Goal: Task Accomplishment & Management: Complete application form

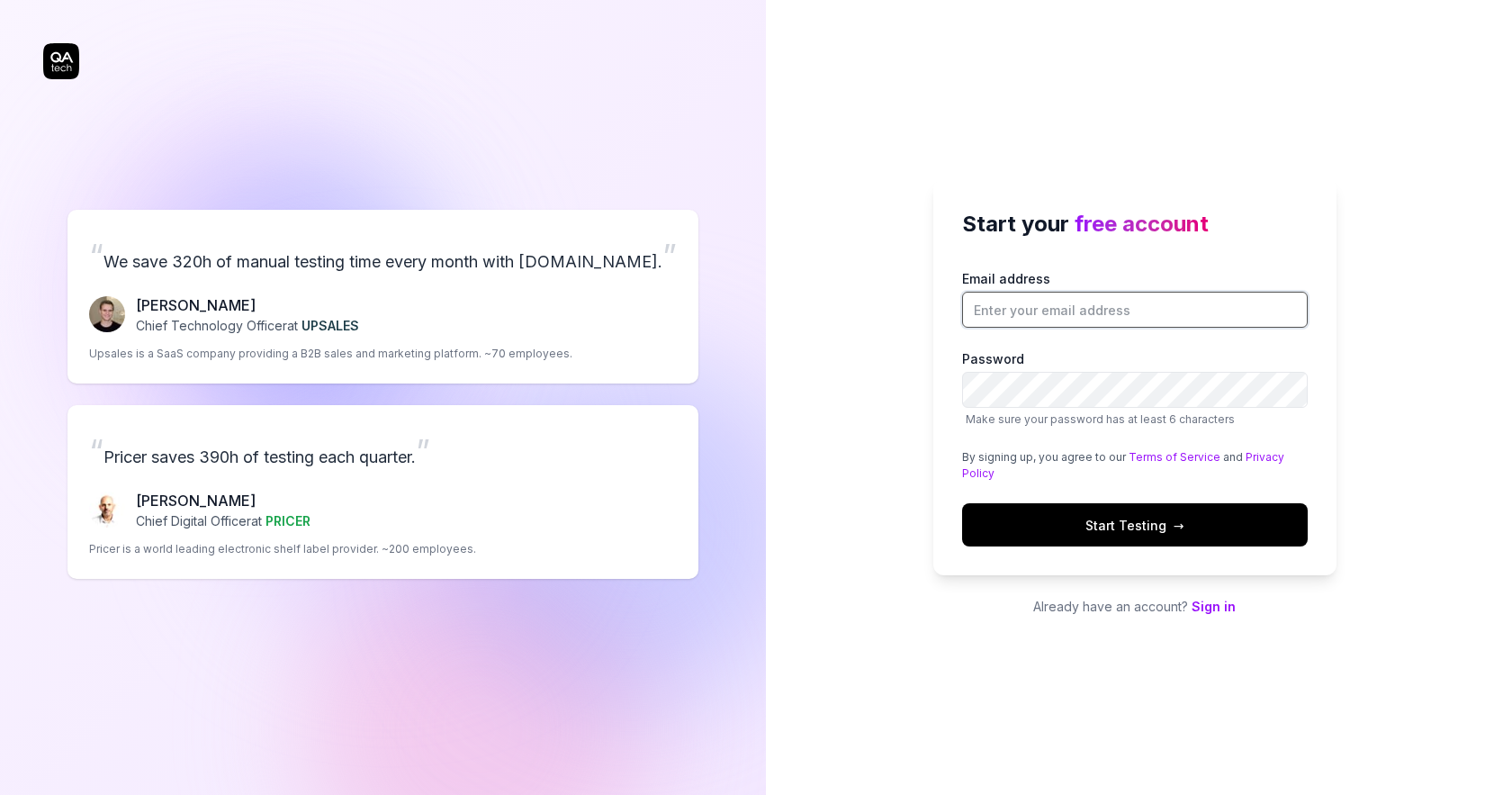
click at [1053, 298] on input "Email address" at bounding box center [1135, 310] width 346 height 36
type input "[EMAIL_ADDRESS][DOMAIN_NAME]"
click at [1218, 531] on button "Start Testing →" at bounding box center [1135, 524] width 346 height 43
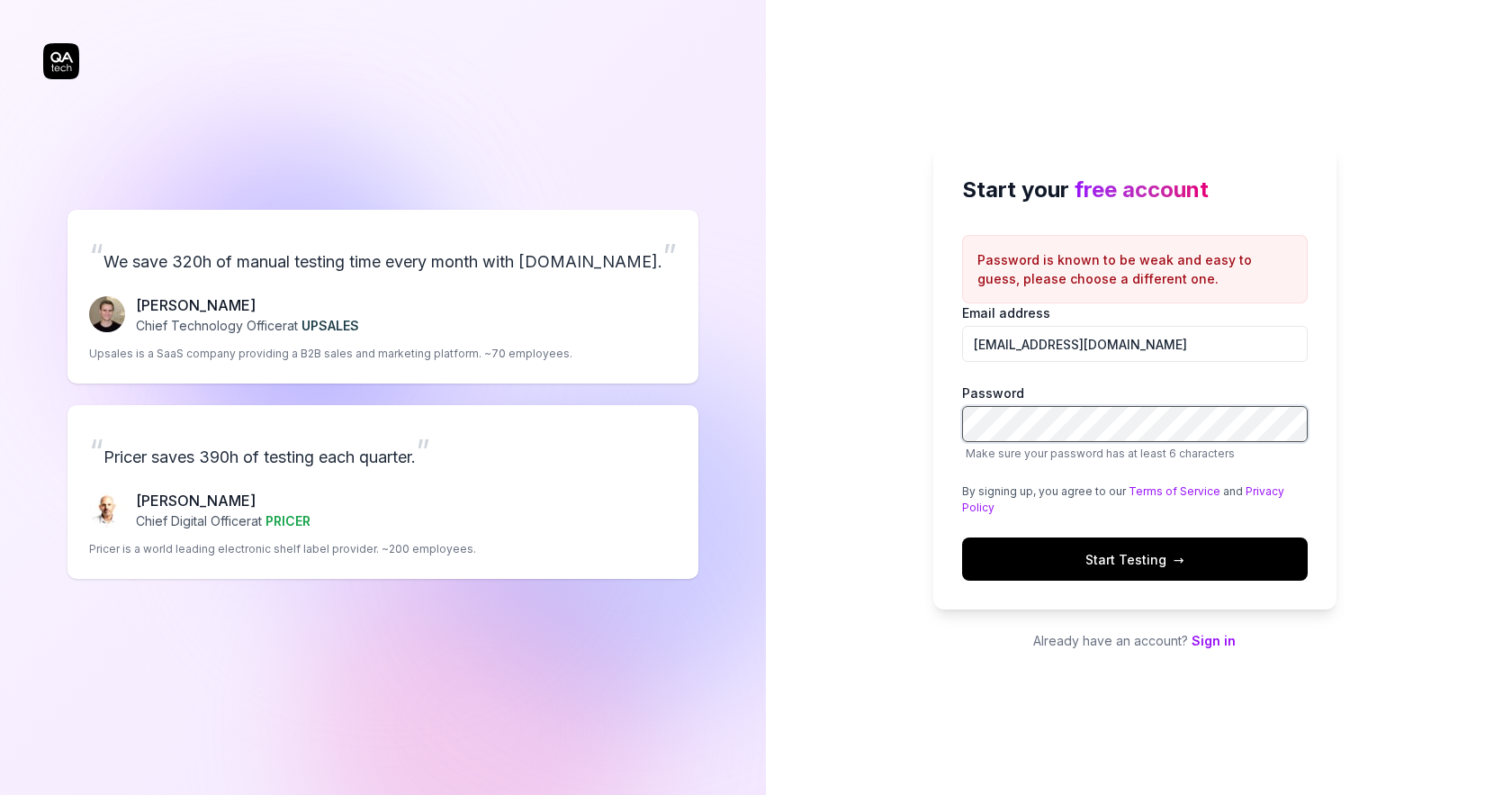
click at [840, 418] on div "Start your free account Password is known to be weak and easy to guess, please …" at bounding box center [1134, 397] width 737 height 795
click at [1059, 561] on button "Start Testing →" at bounding box center [1135, 558] width 346 height 43
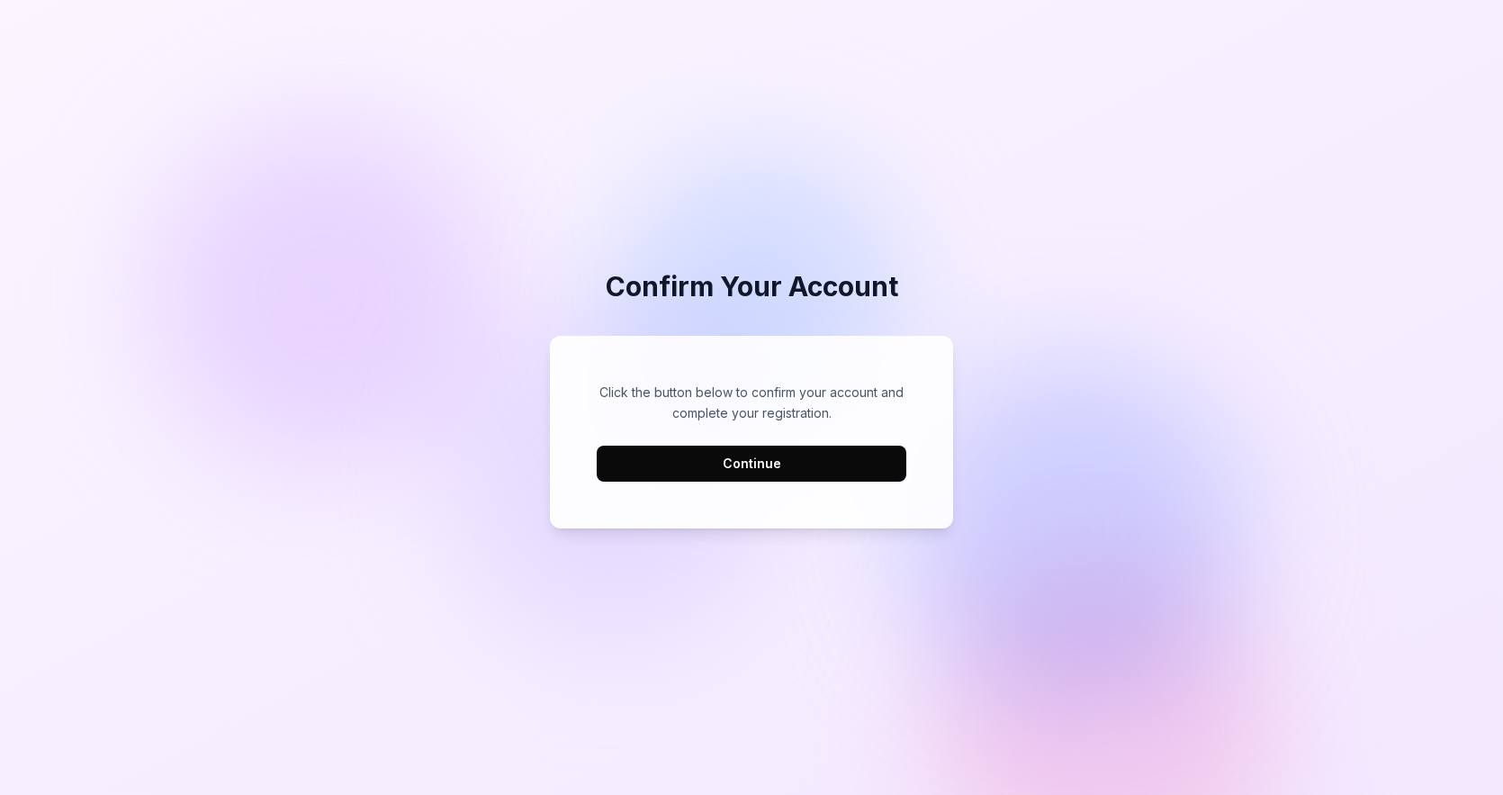
click at [734, 454] on button "Continue" at bounding box center [752, 463] width 310 height 36
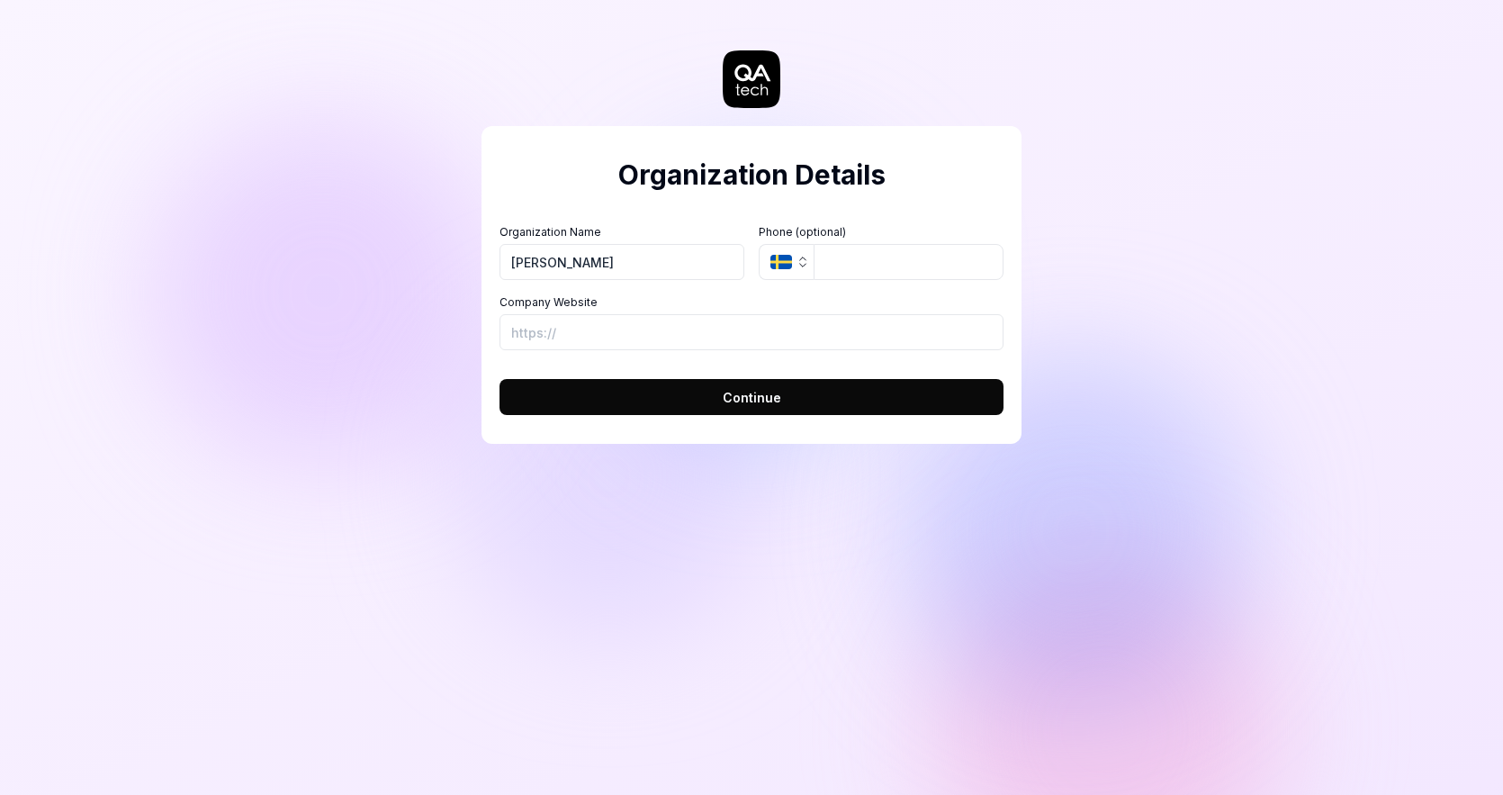
type input "[PERSON_NAME]"
type input "[URL][DOMAIN_NAME]"
click at [645, 405] on button "Continue" at bounding box center [751, 397] width 504 height 36
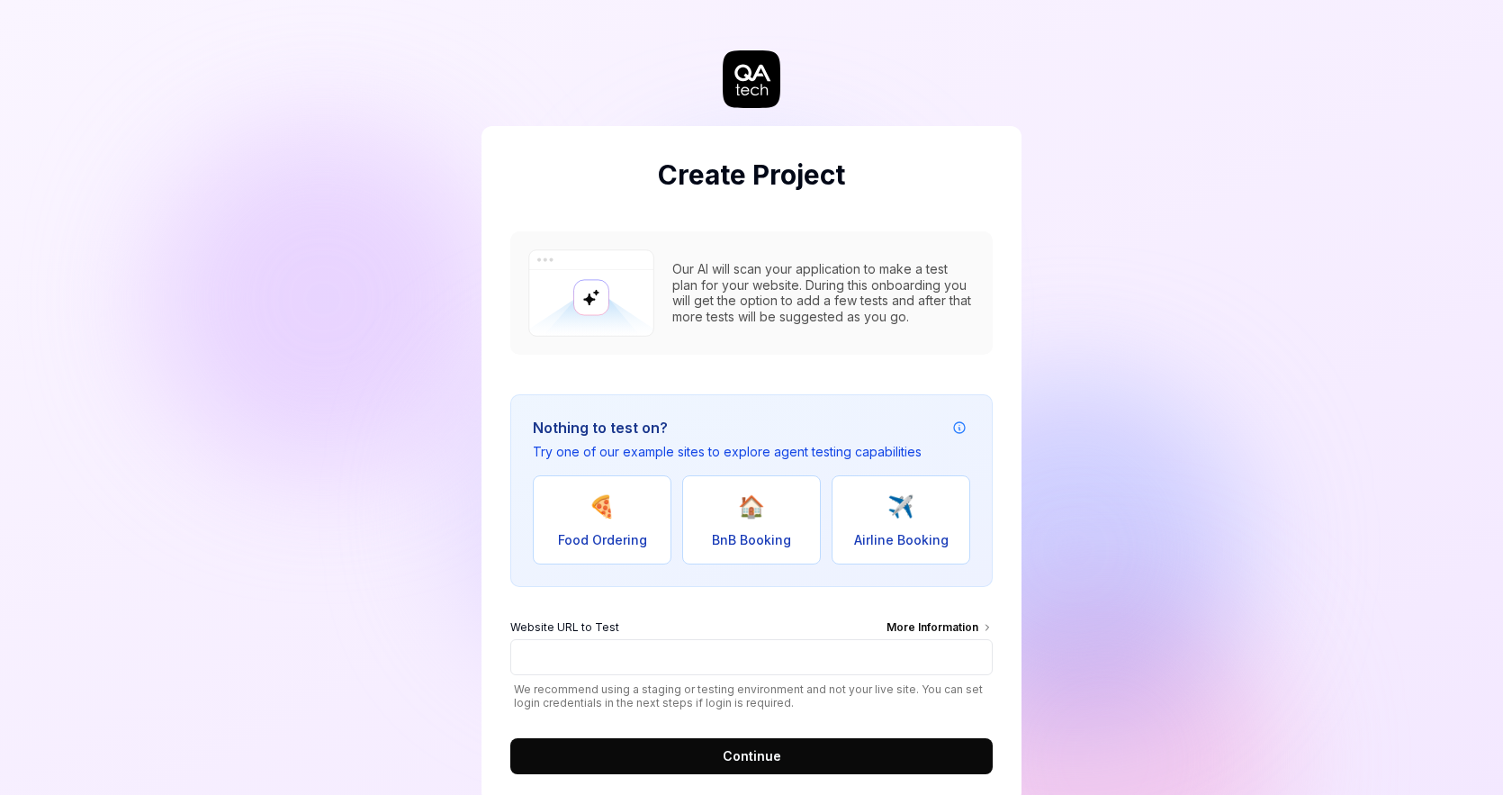
scroll to position [44, 0]
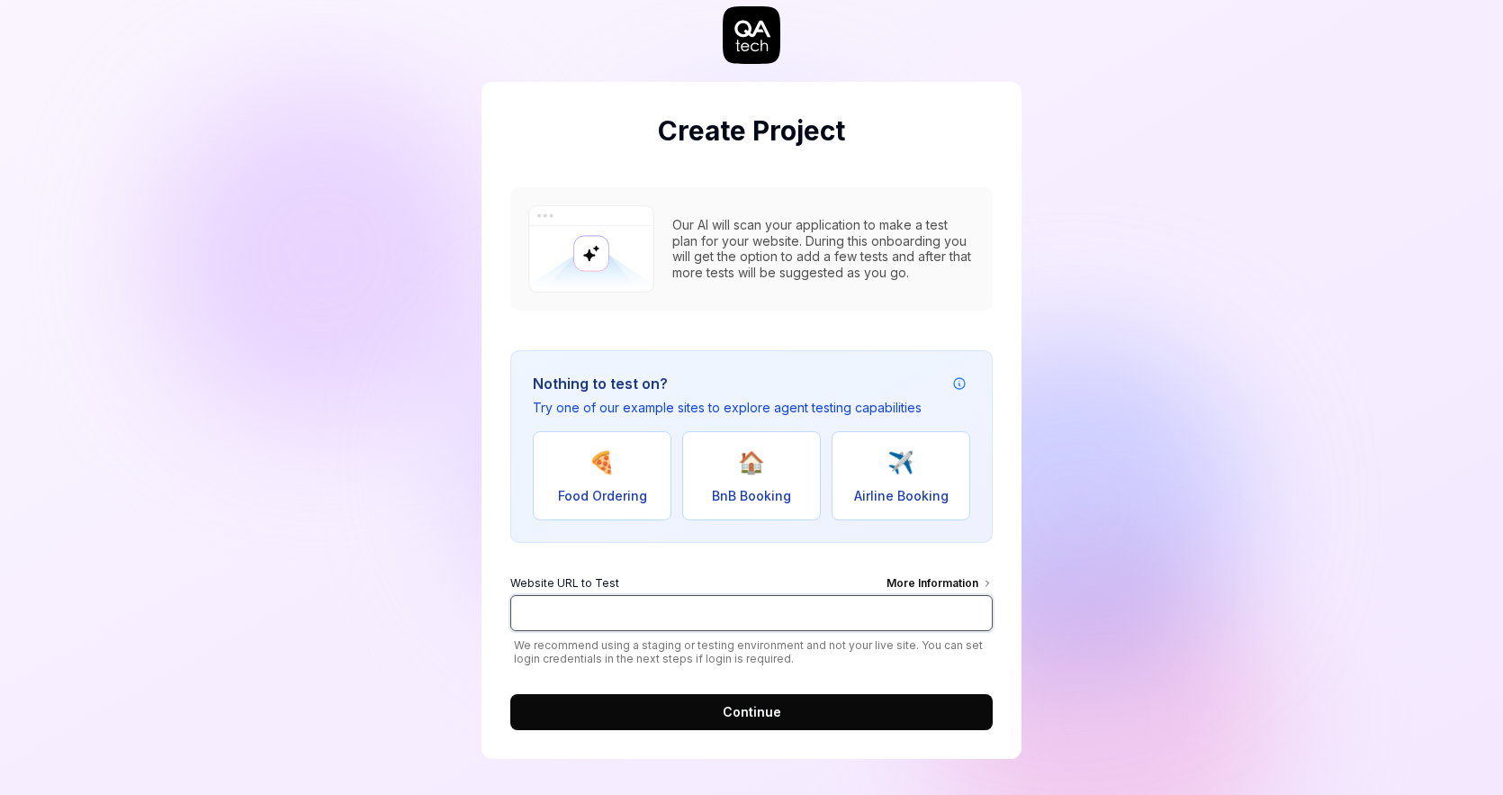
click at [625, 609] on input "Website URL to Test More Information" at bounding box center [751, 613] width 482 height 36
type input "[URL][DOMAIN_NAME]"
click at [845, 703] on button "Continue" at bounding box center [751, 712] width 482 height 36
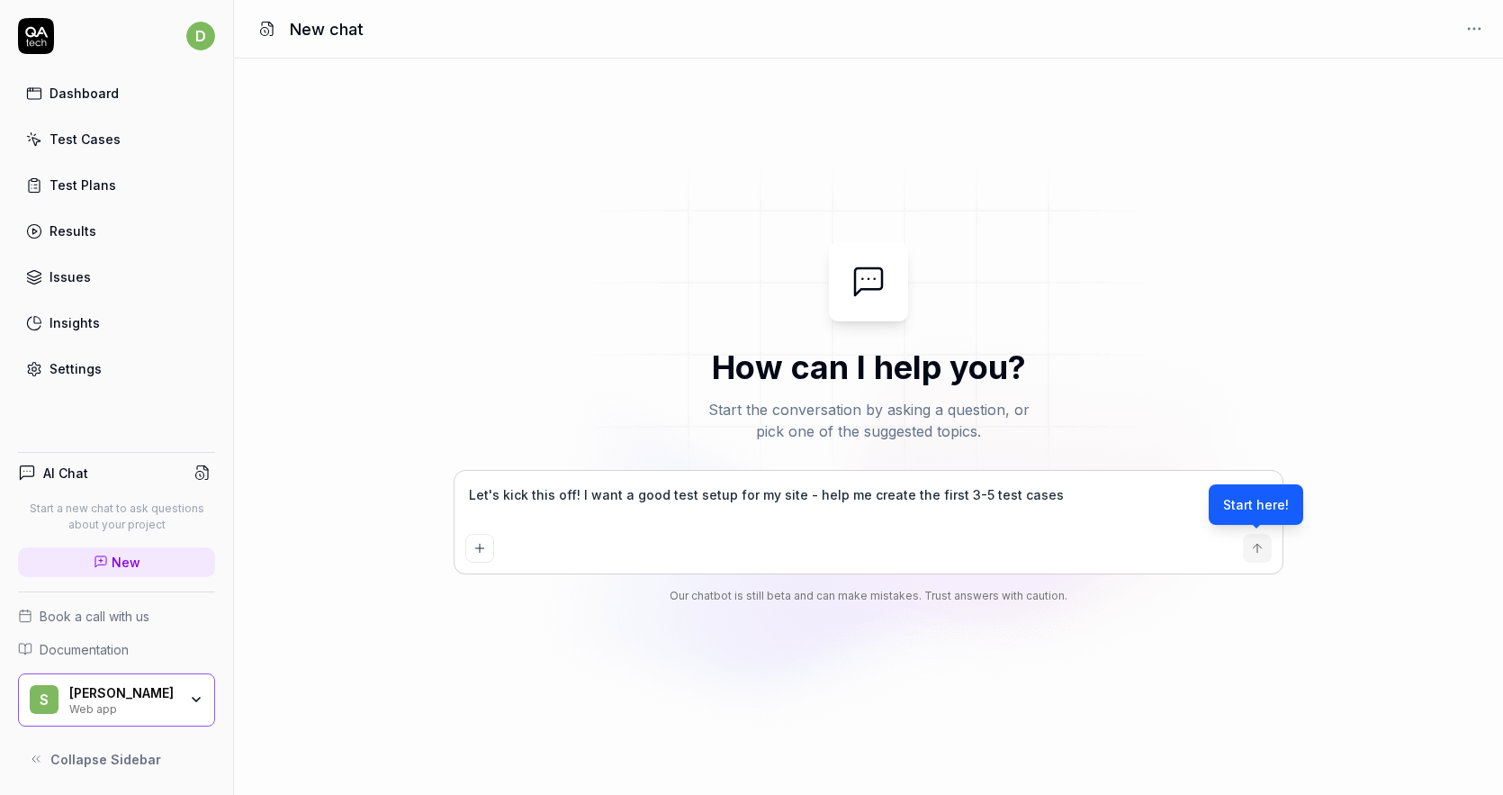
click at [1247, 506] on div "Start here!" at bounding box center [1256, 504] width 94 height 40
click at [1058, 498] on textarea "Let's kick this off! I want a good test setup for my site - help me create the …" at bounding box center [868, 503] width 806 height 45
drag, startPoint x: 860, startPoint y: 488, endPoint x: 569, endPoint y: 476, distance: 291.8
click at [542, 475] on div "Let's kick this off! I want a good test setup for my site - help me create the …" at bounding box center [868, 522] width 828 height 103
click at [898, 519] on textarea "Let's kick this off! I want a good test setup for my site - help me create the …" at bounding box center [868, 503] width 806 height 45
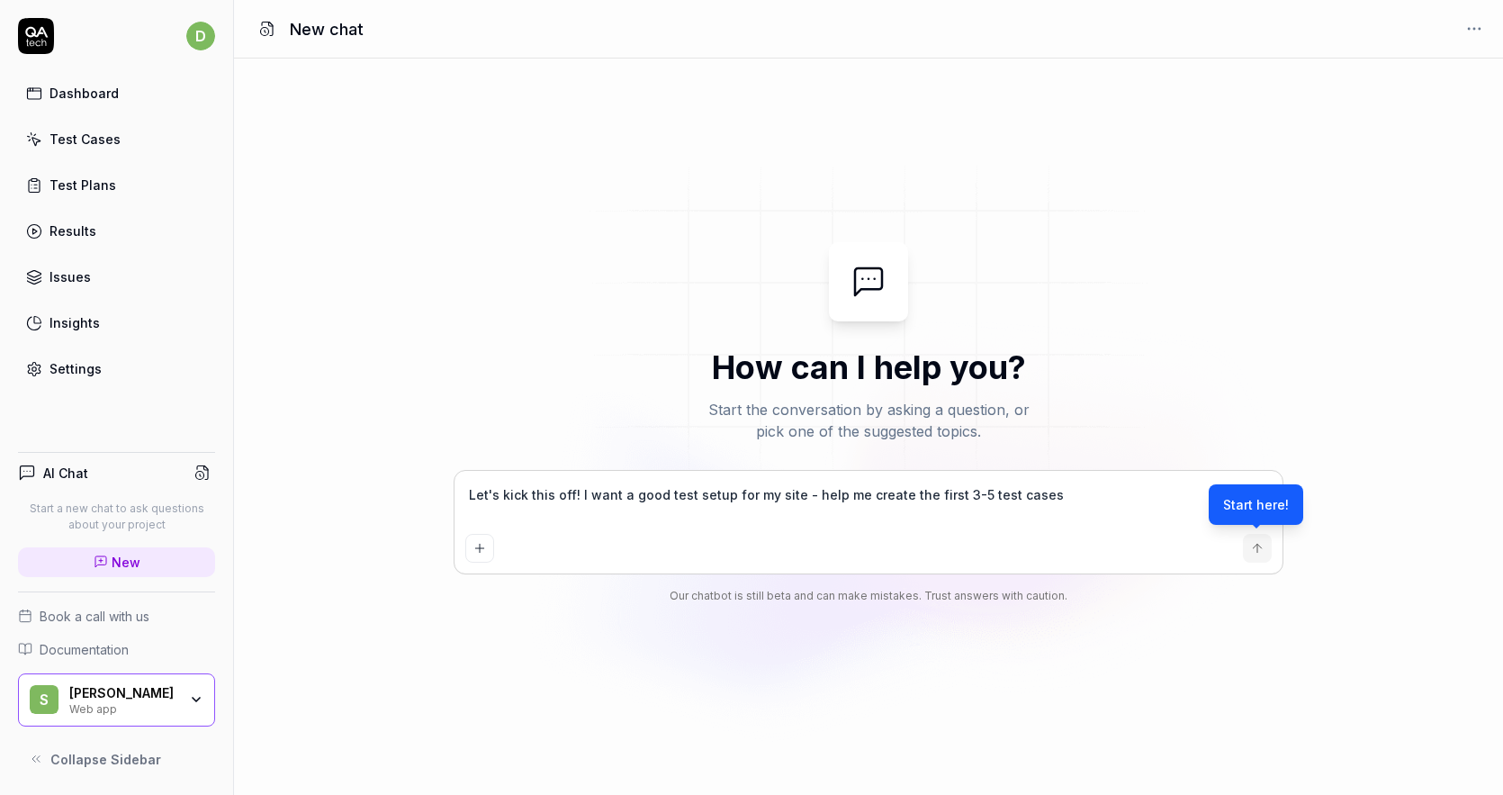
type textarea "*"
click at [1259, 543] on icon "submit" at bounding box center [1257, 548] width 14 height 14
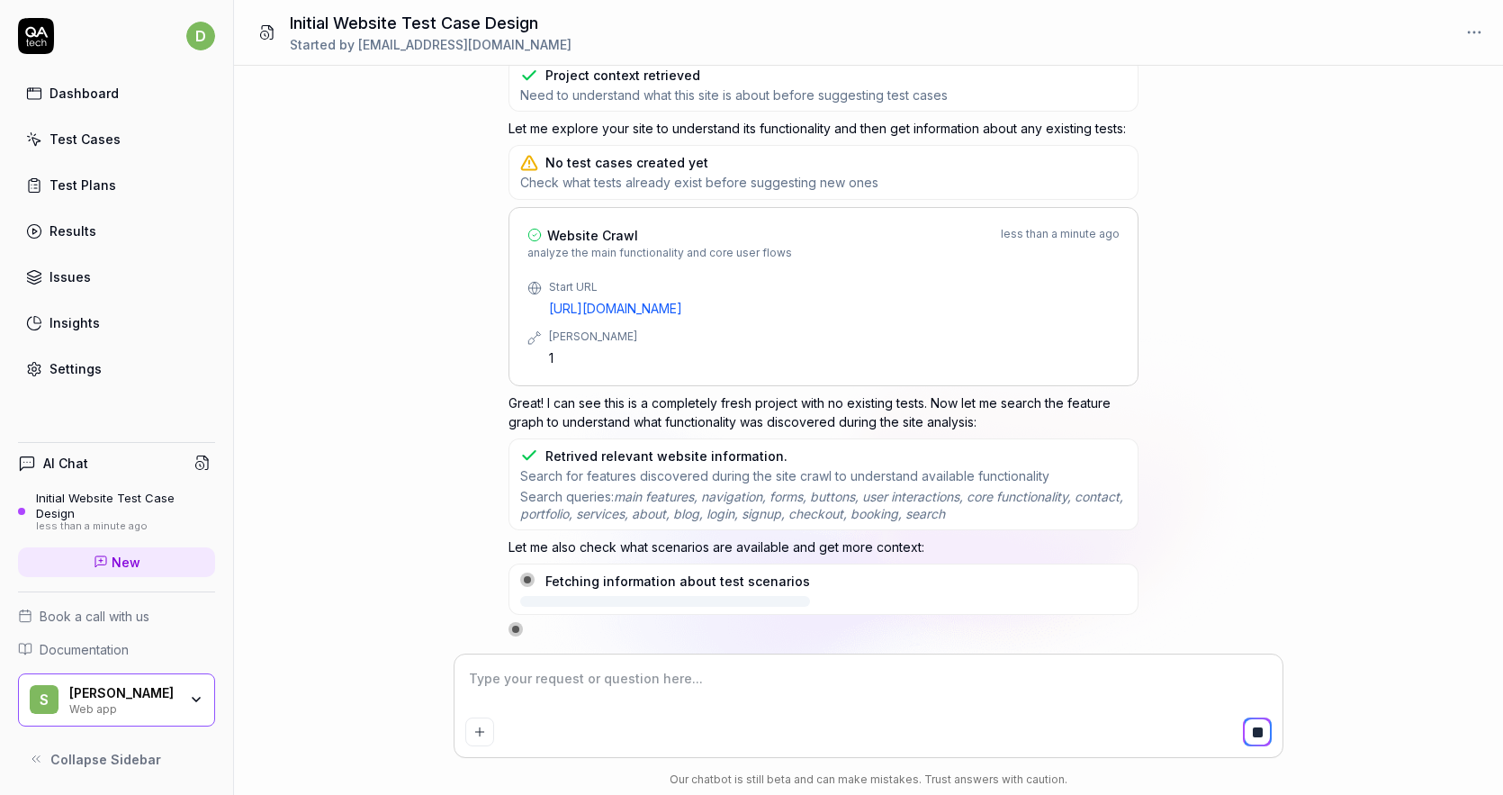
scroll to position [142, 0]
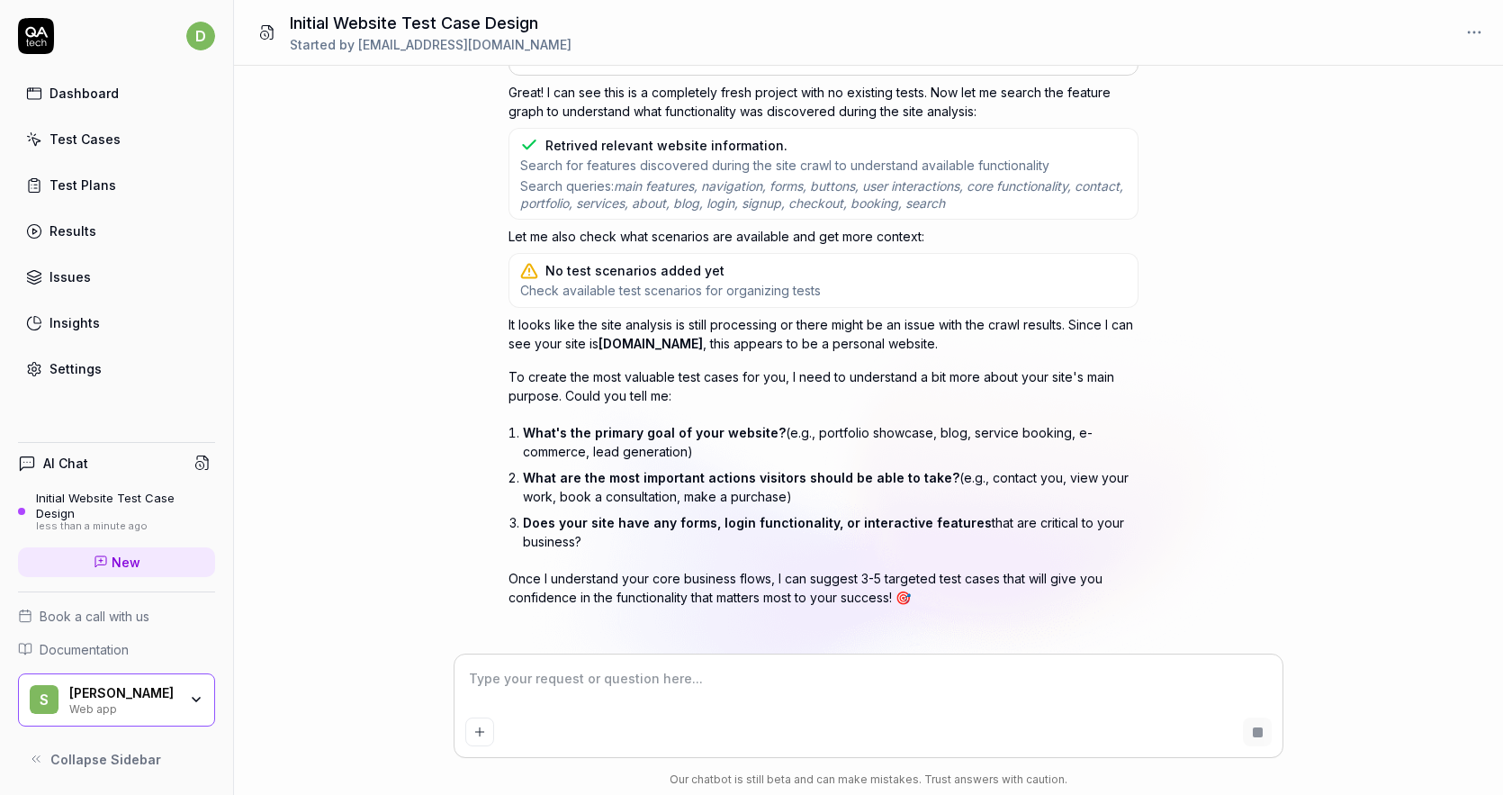
type textarea "*"
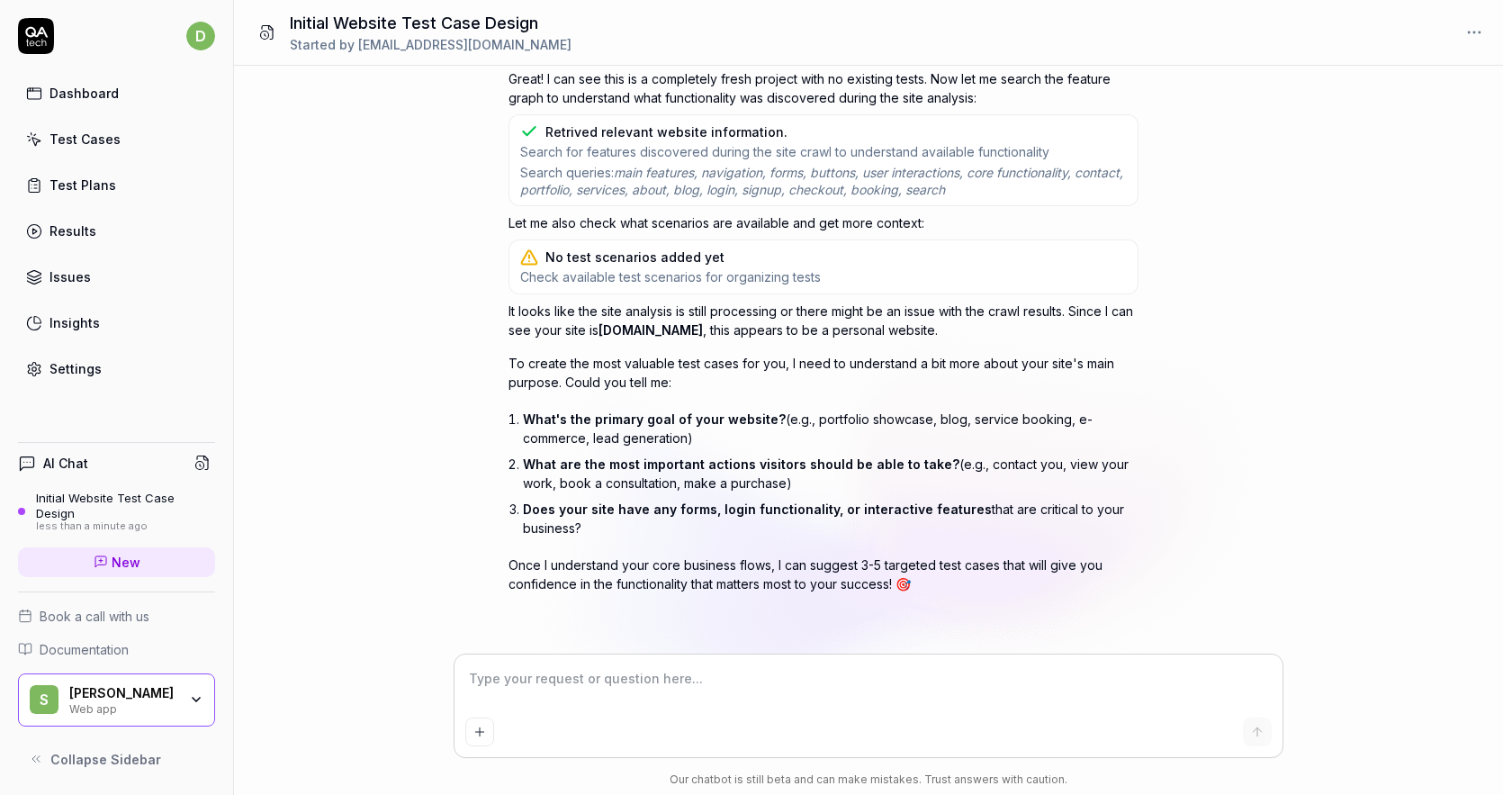
scroll to position [376, 0]
type textarea "1"
type textarea "*"
type textarea "1."
type textarea "*"
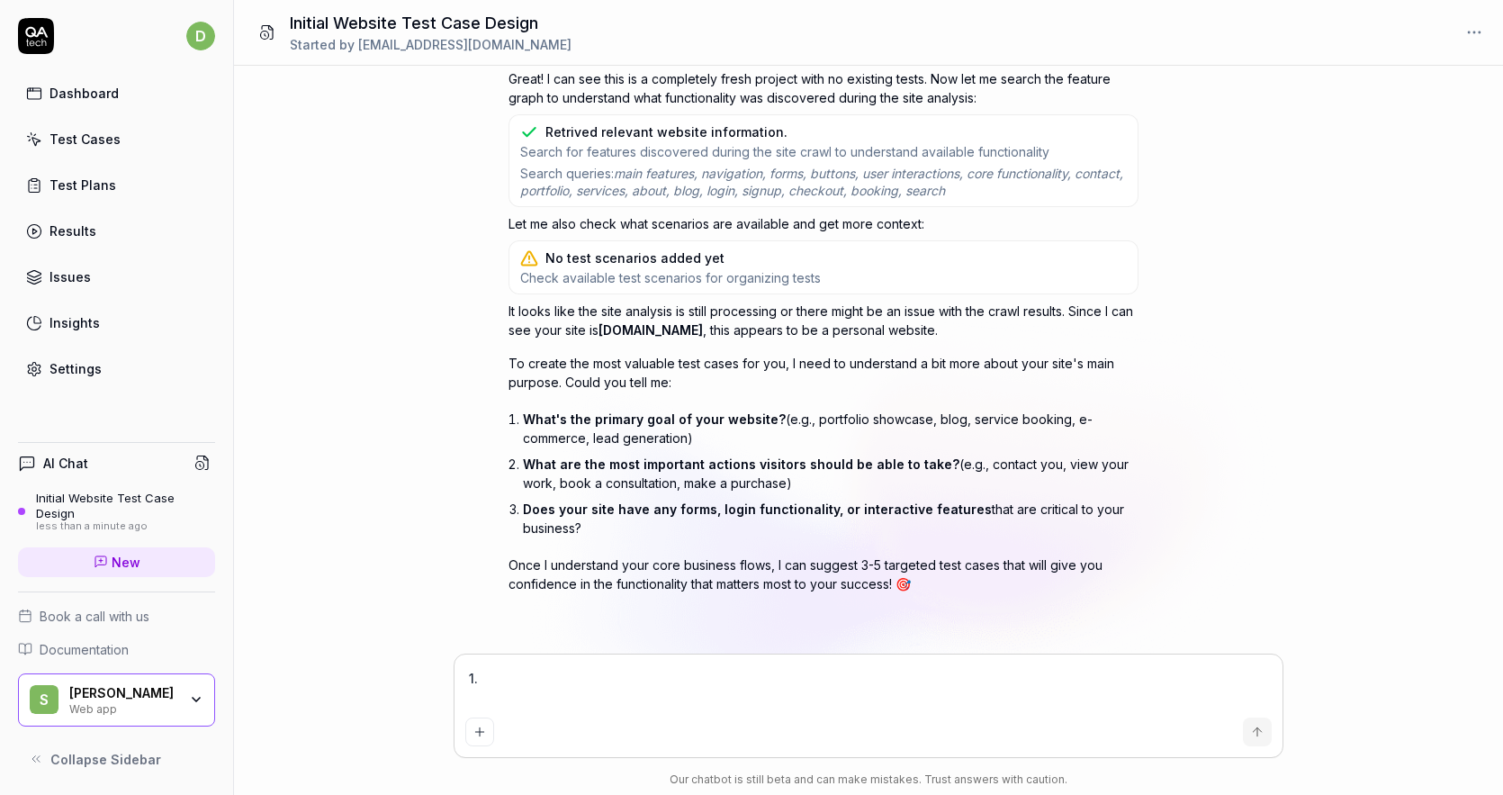
type textarea "1."
type textarea "*"
type textarea "1. T"
type textarea "*"
type textarea "1. To"
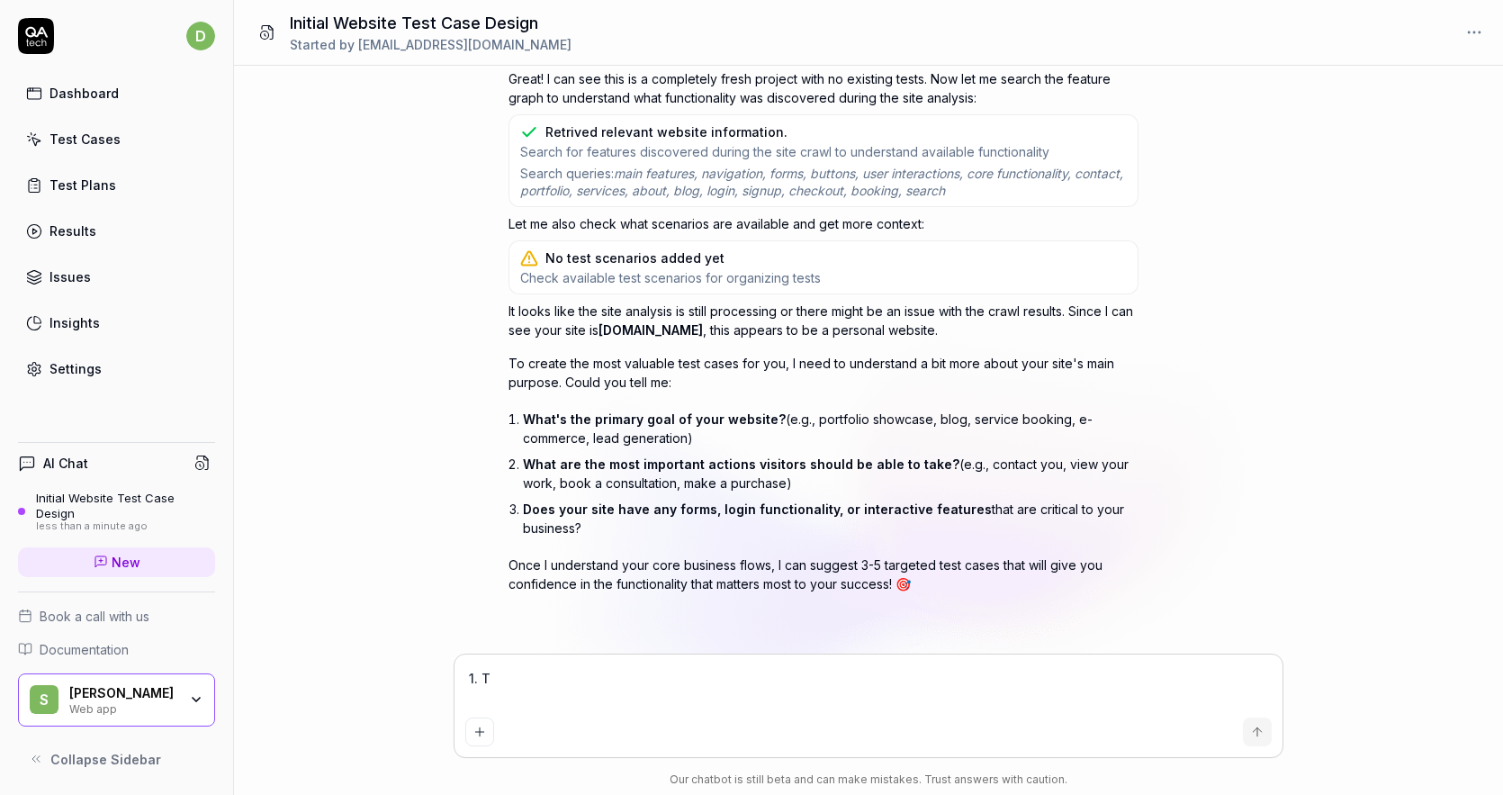
type textarea "*"
type textarea "1. To"
type textarea "*"
type textarea "1. To s"
type textarea "*"
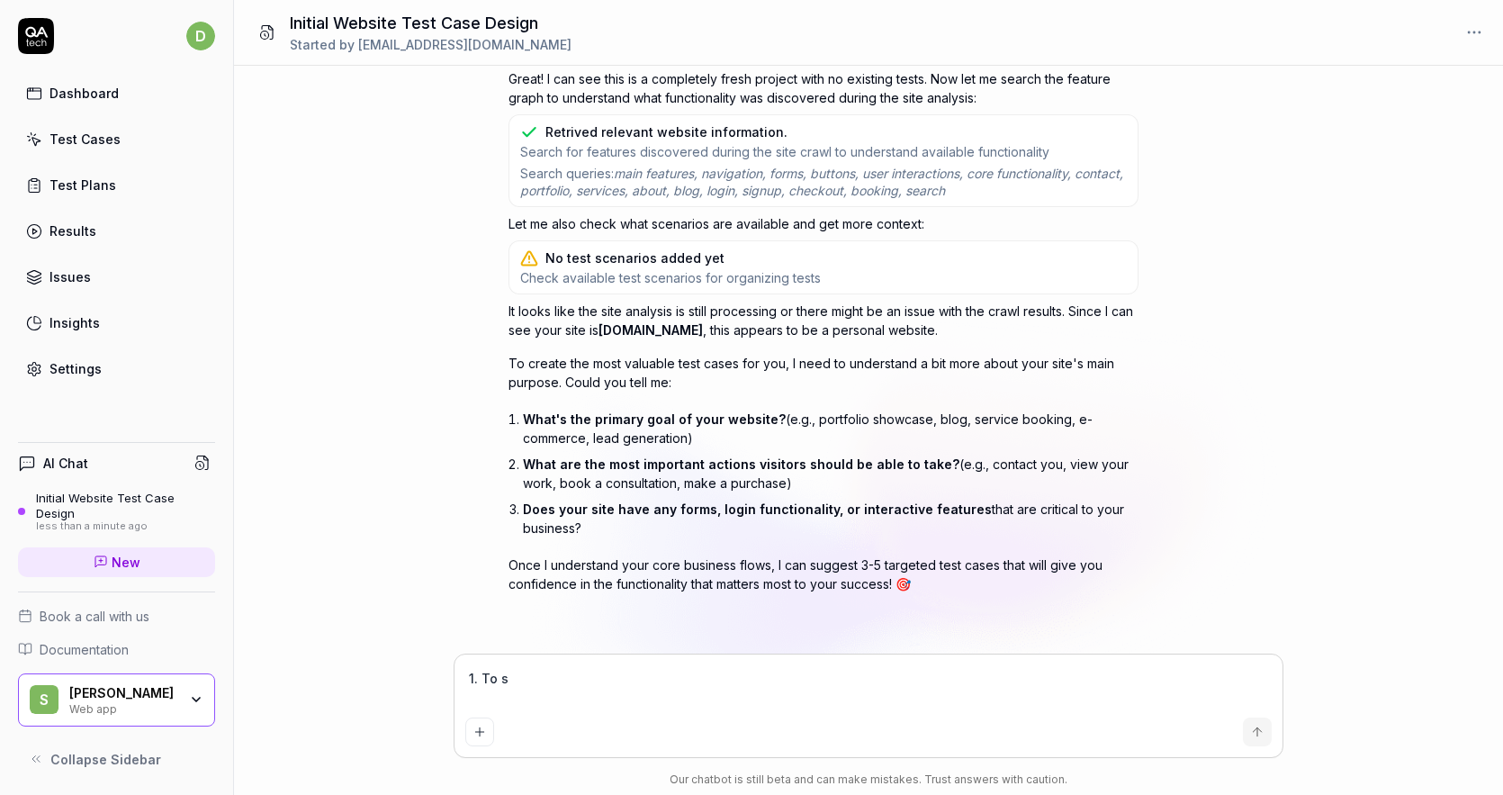
type textarea "1. To sh"
type textarea "*"
type textarea "1. To sho"
type textarea "*"
type textarea "1. To show"
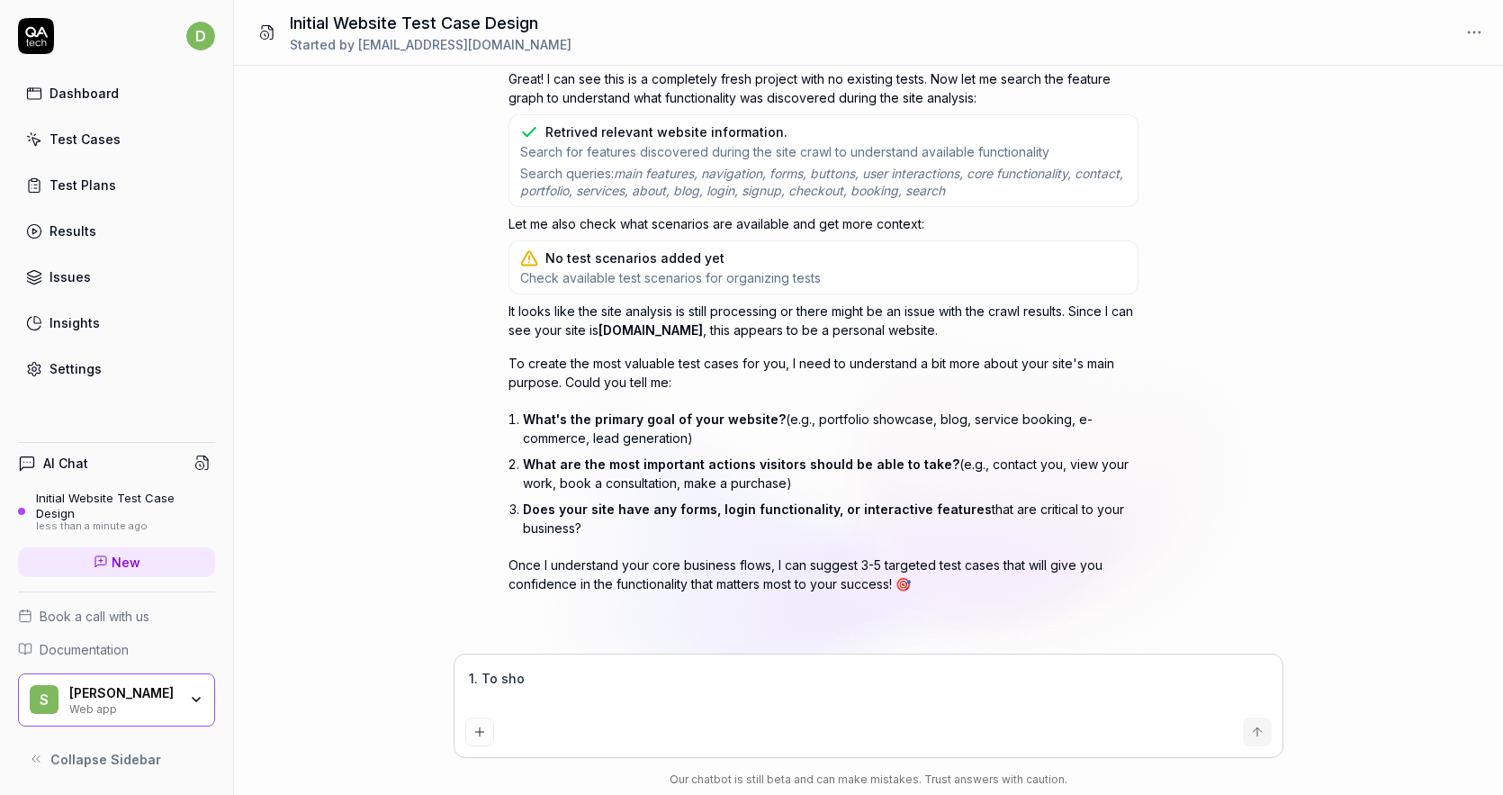
type textarea "*"
type textarea "1. To show"
type textarea "*"
type textarea "1. To show p"
type textarea "*"
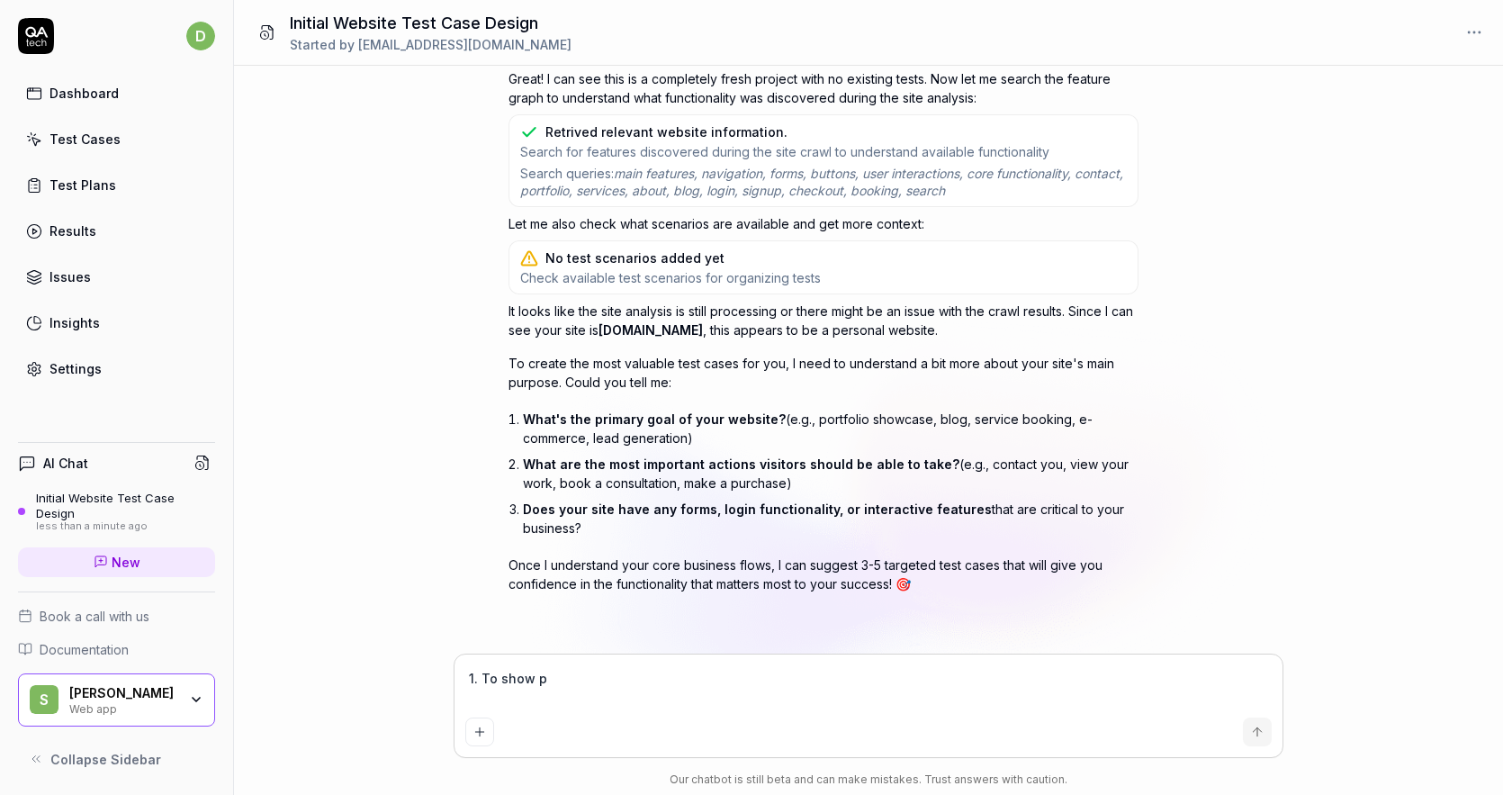
type textarea "1. To show pr"
type textarea "*"
type textarea "1. To show pro"
type textarea "*"
type textarea "1. To show proj"
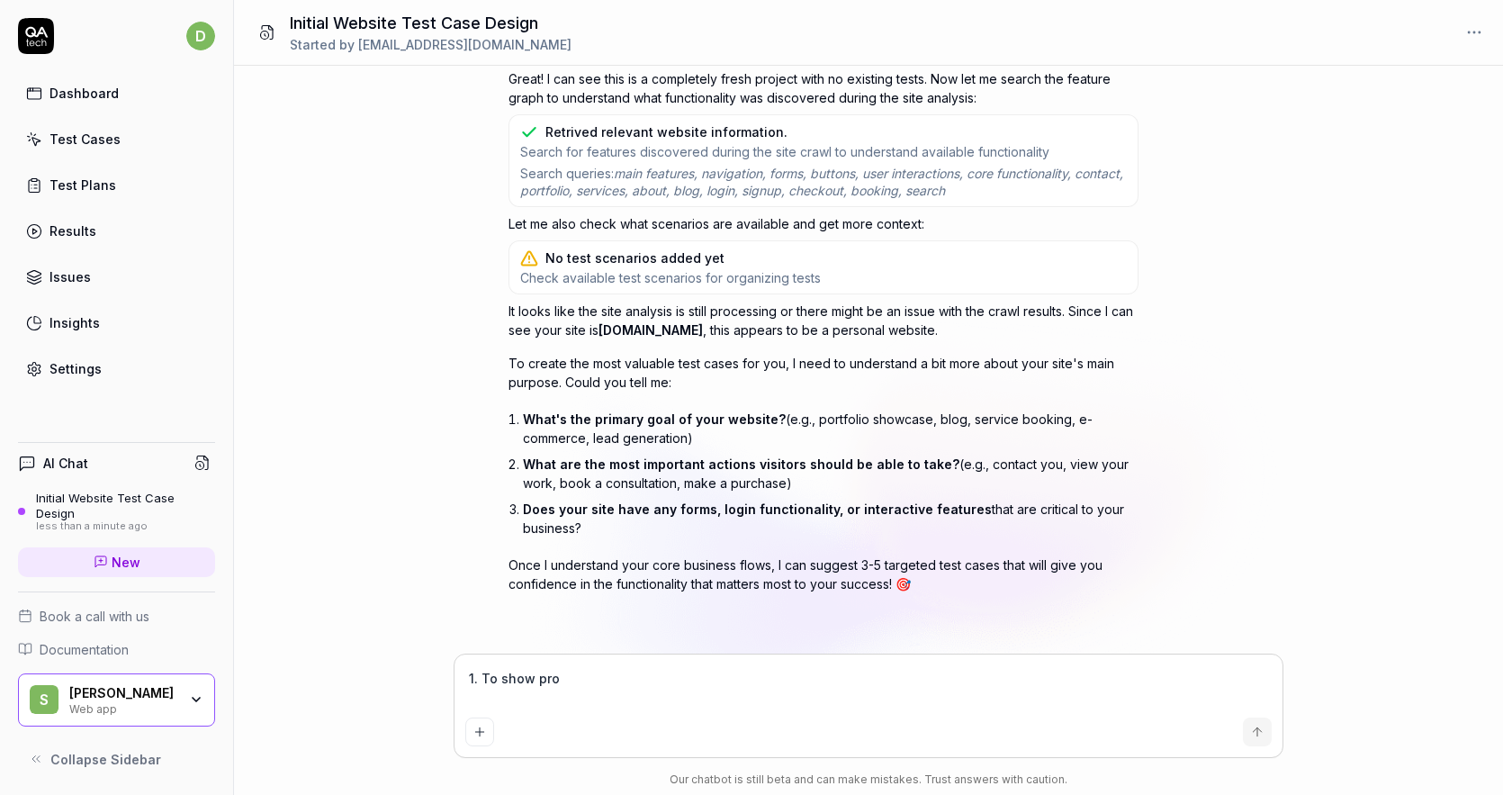
type textarea "*"
type textarea "1. To show proje"
type textarea "*"
type textarea "1. To show projec"
type textarea "*"
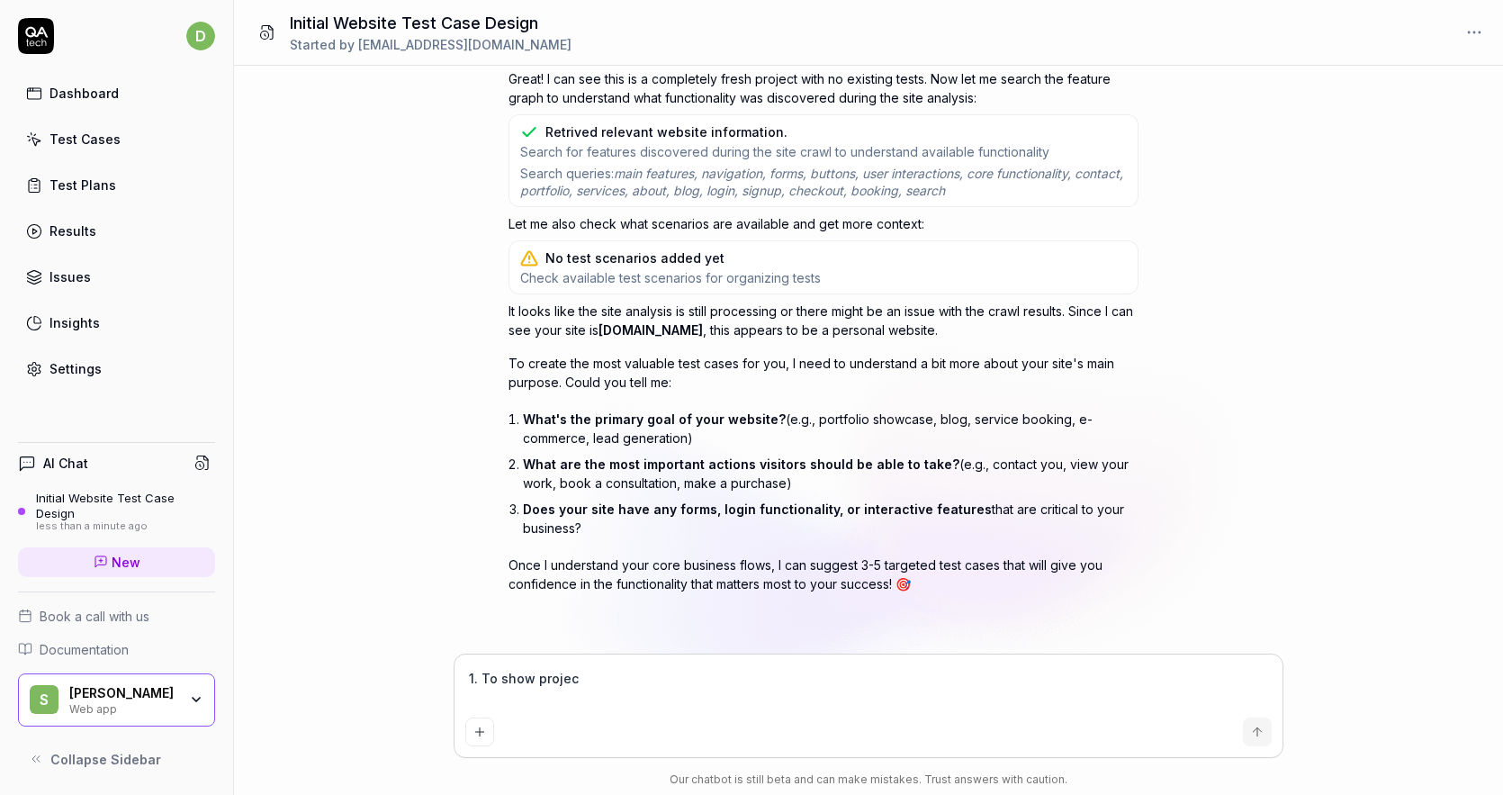
type textarea "1. To show project"
type textarea "*"
type textarea "1. To show projects"
type textarea "*"
type textarea "1. To show projects"
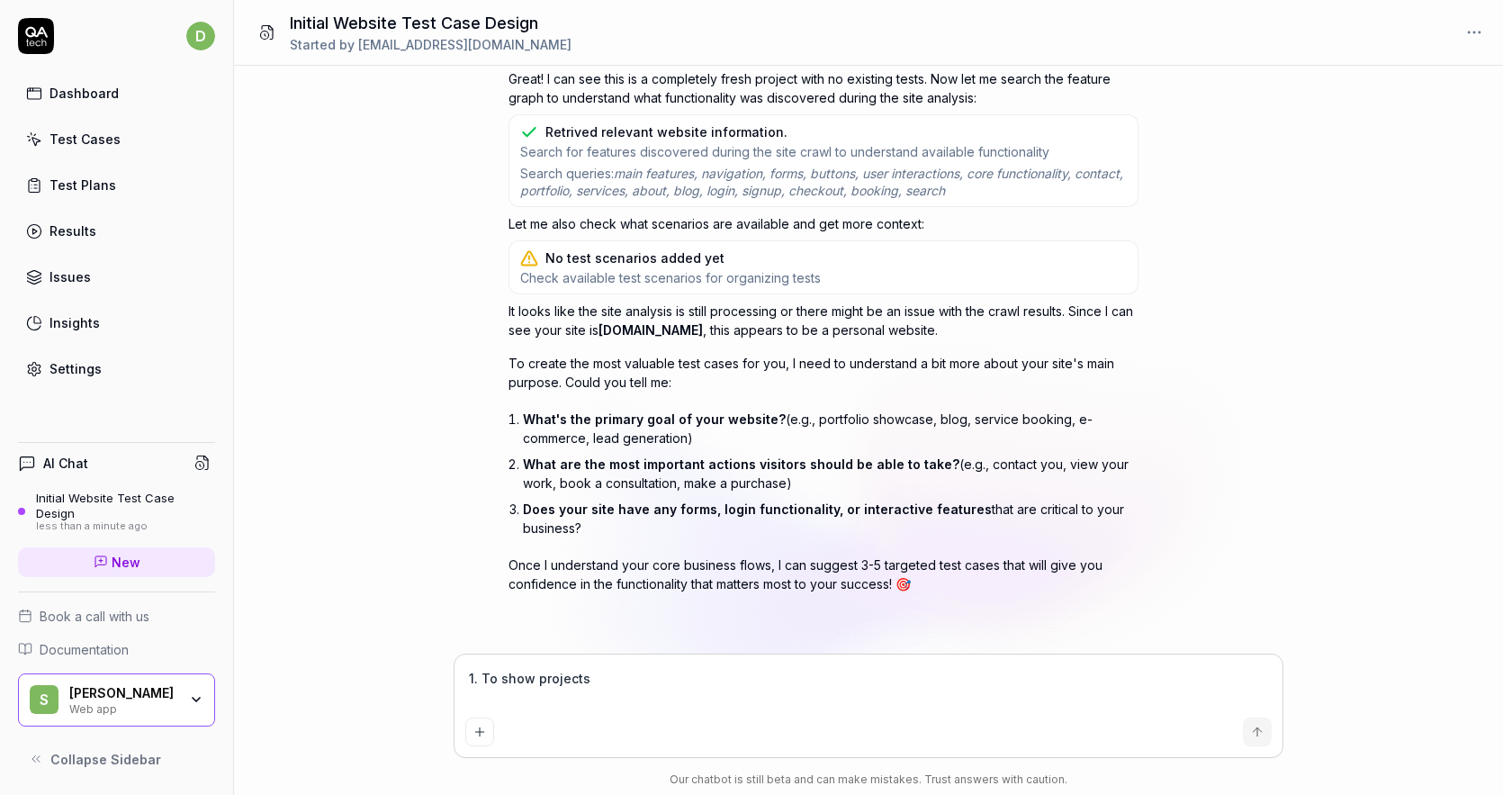
type textarea "*"
type textarea "1. To show projects o"
type textarea "*"
type textarea "1. To show projects"
type textarea "*"
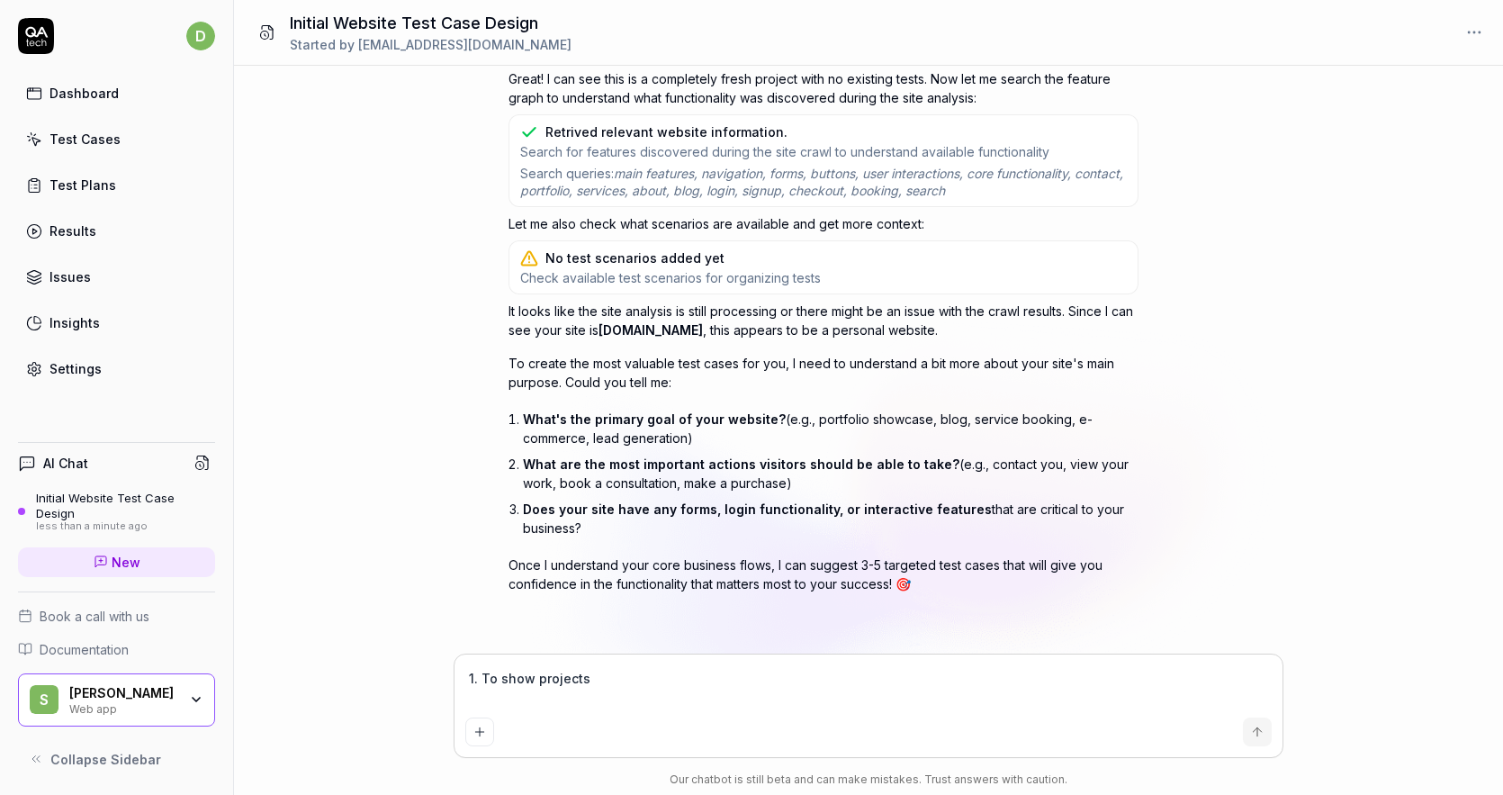
type textarea "1. To show projects I"
type textarea "*"
type textarea "1. To show projects Iv"
type textarea "*"
type textarea "1. To show projects Ive"
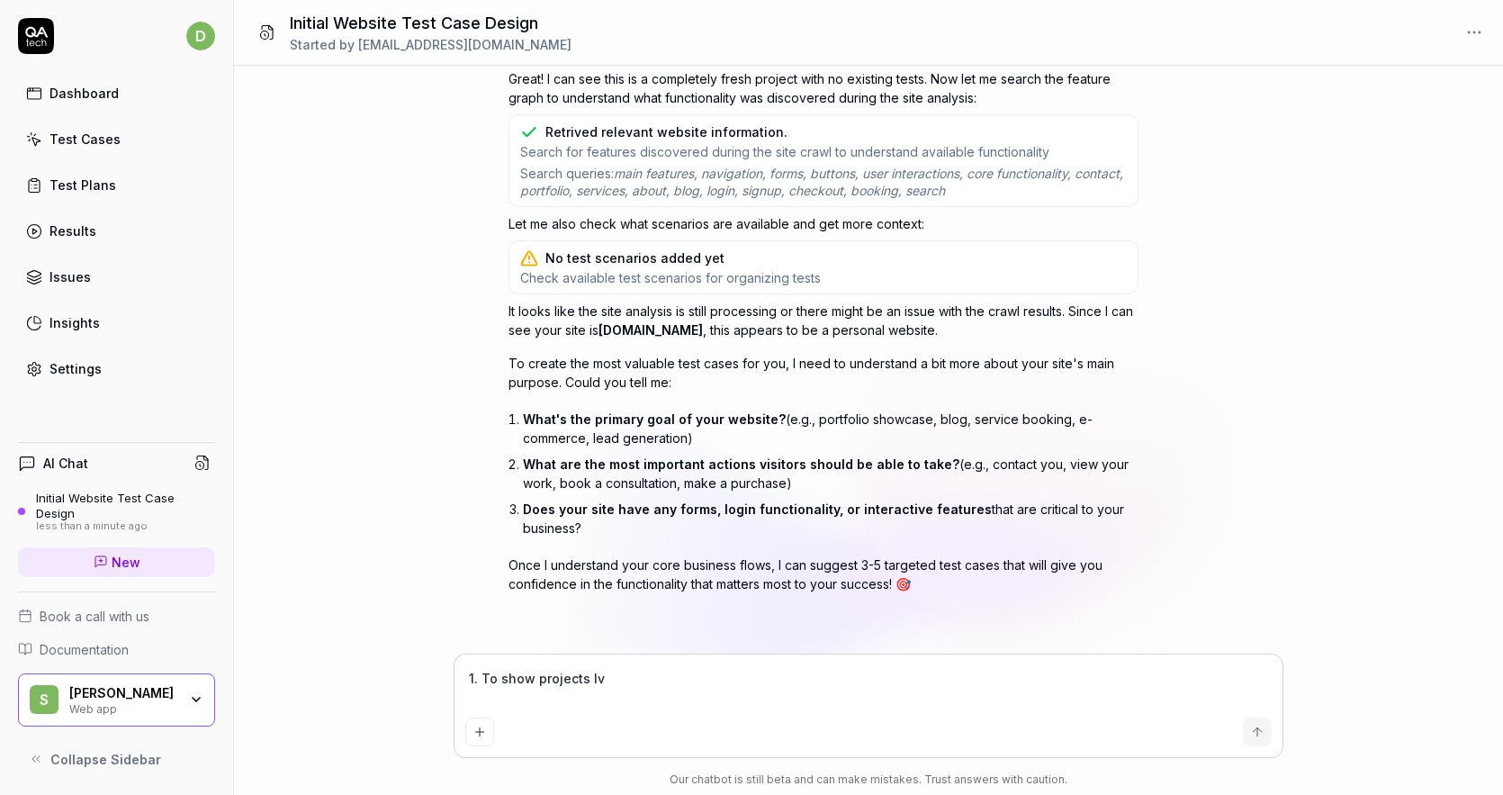
type textarea "*"
type textarea "1. To show projects Ive"
type textarea "*"
type textarea "1. To show projects Ive d"
type textarea "*"
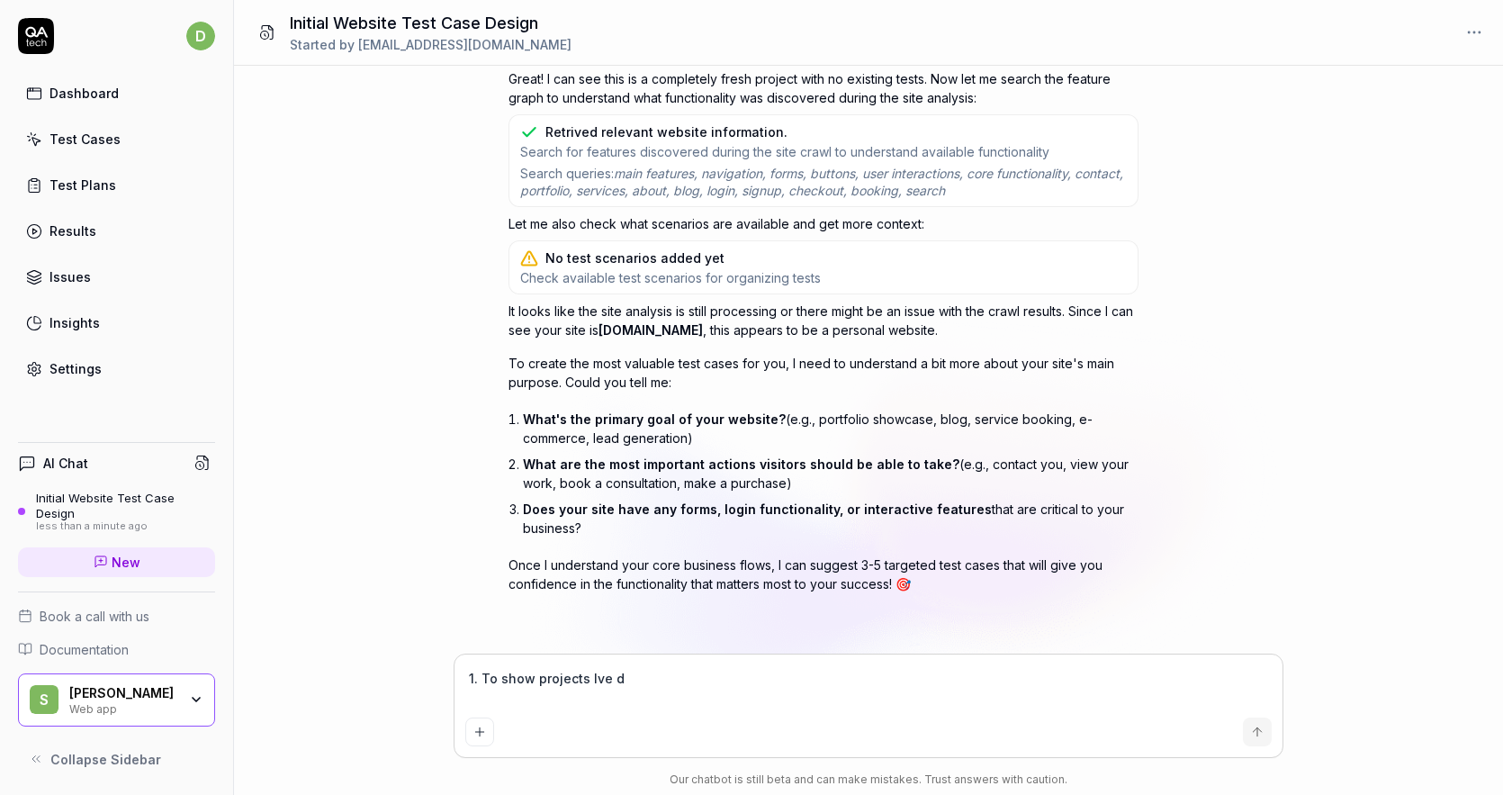
type textarea "1. To show projects Ive do"
type textarea "*"
type textarea "1. To show projects Ive don"
type textarea "*"
type textarea "1. To show projects Ive done"
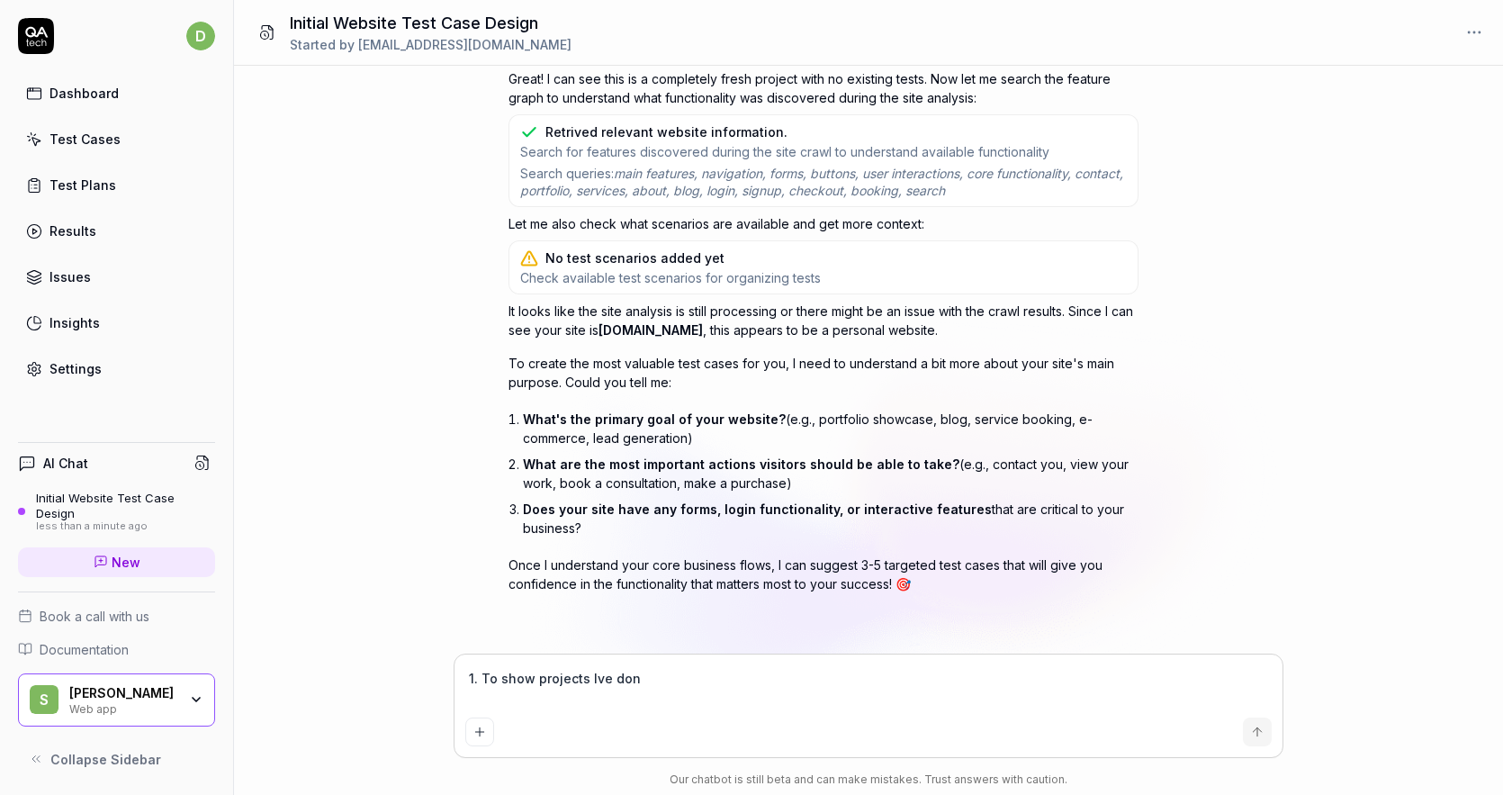
type textarea "*"
type textarea "1. To show projects Ive done"
type textarea "*"
type textarea "1. To show projects Ive done f"
type textarea "*"
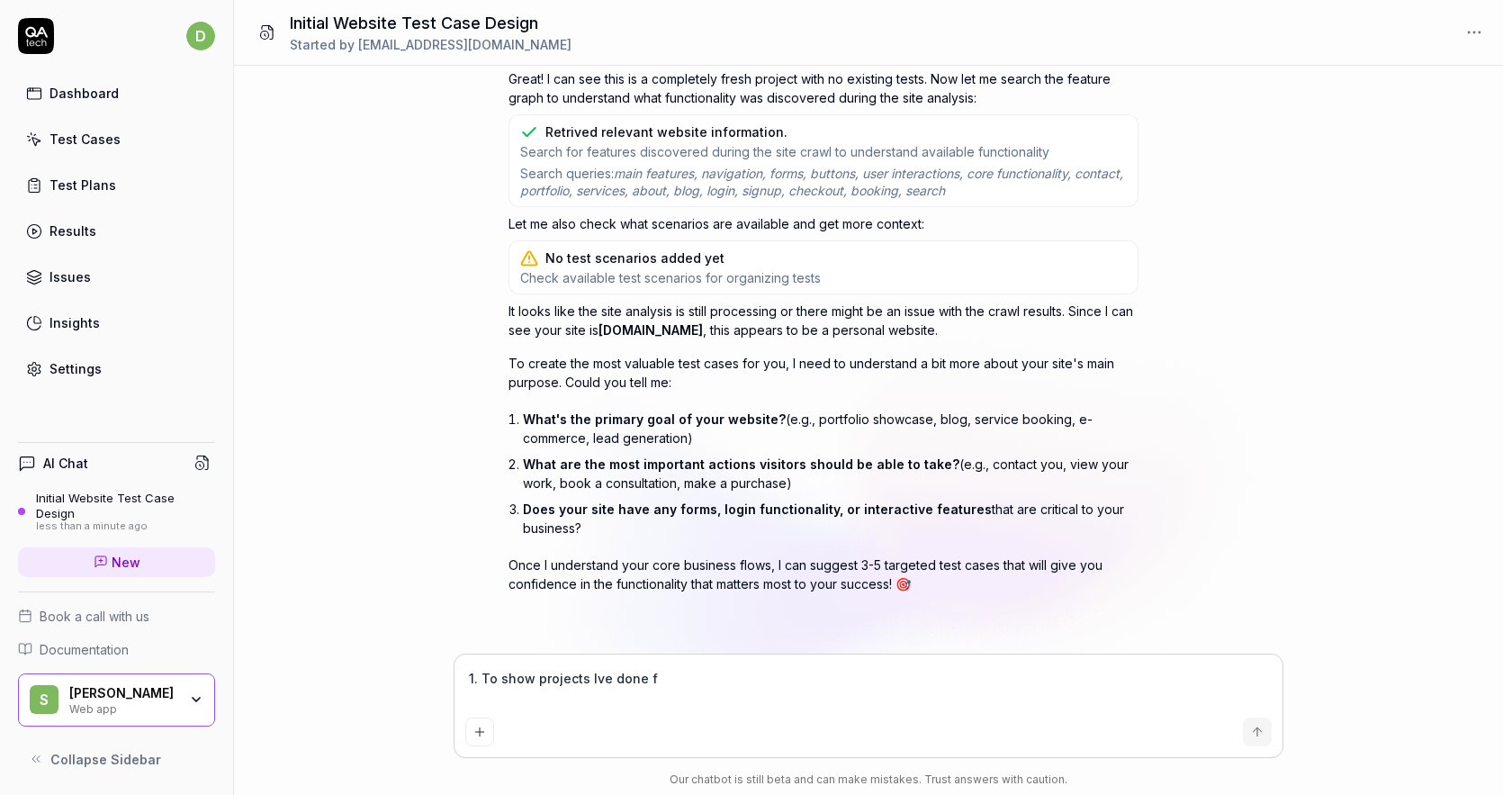
type textarea "1. To show projects Ive done fo"
type textarea "*"
type textarea "1. To show projects Ive done for"
type textarea "*"
type textarea "1. To show projects Ive done for"
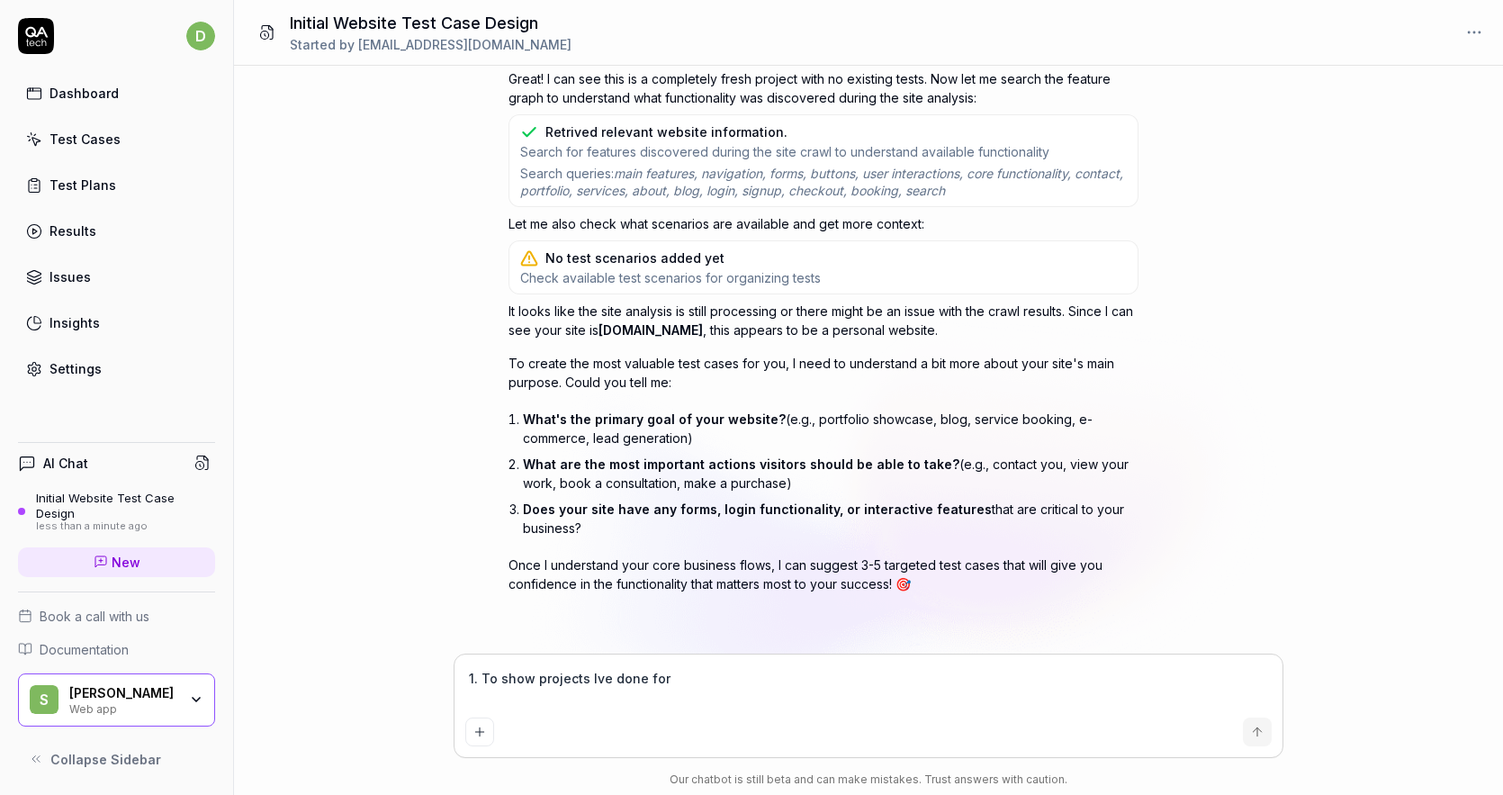
type textarea "*"
type textarea "1. To show projects Ive done for w"
type textarea "*"
type textarea "1. To show projects Ive done for we"
type textarea "*"
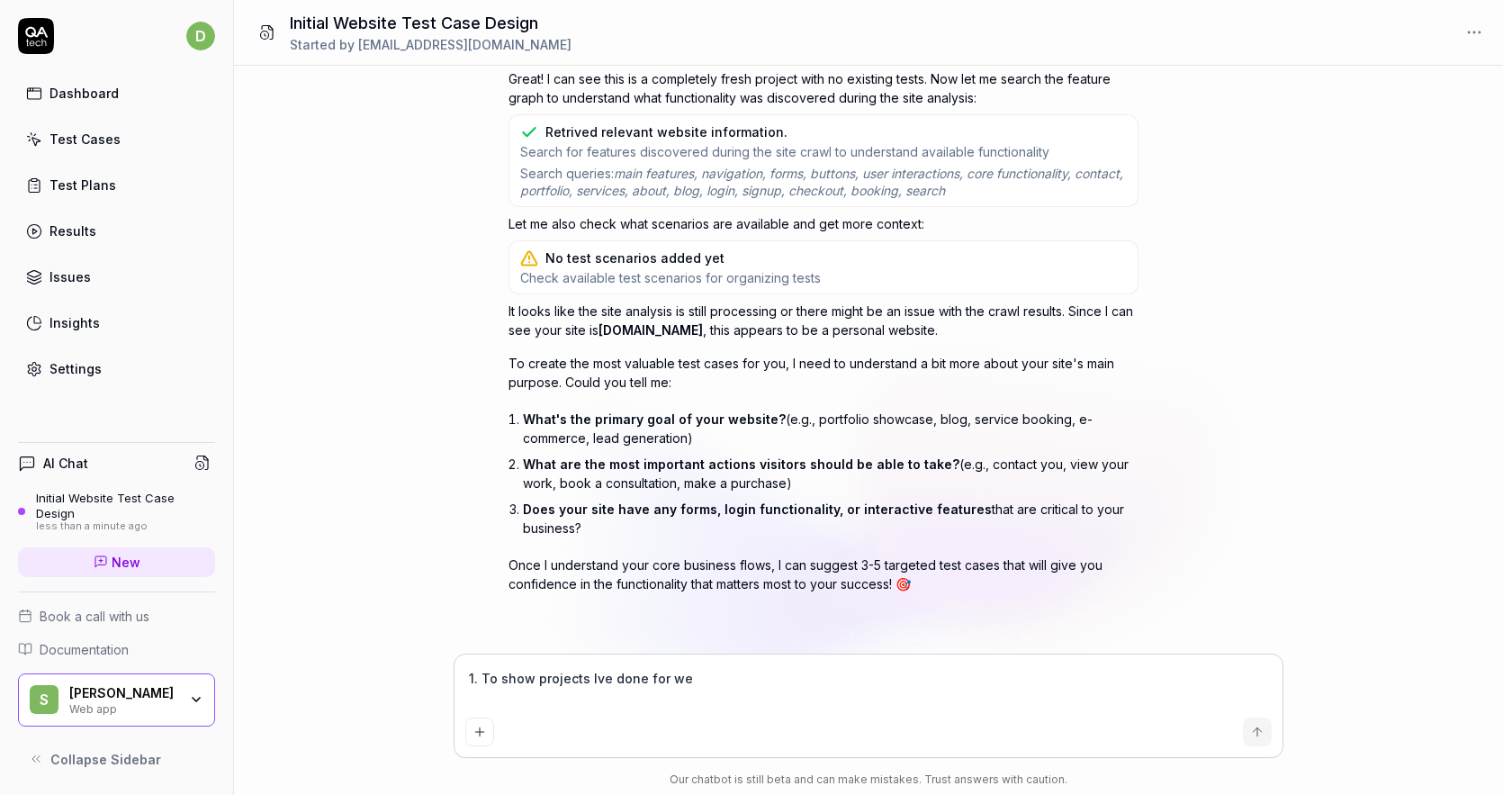
type textarea "1. To show projects Ive done for web"
type textarea "*"
type textarea "1. To show projects Ive done for web"
type textarea "*"
type textarea "1. To show projects Ive done for web d"
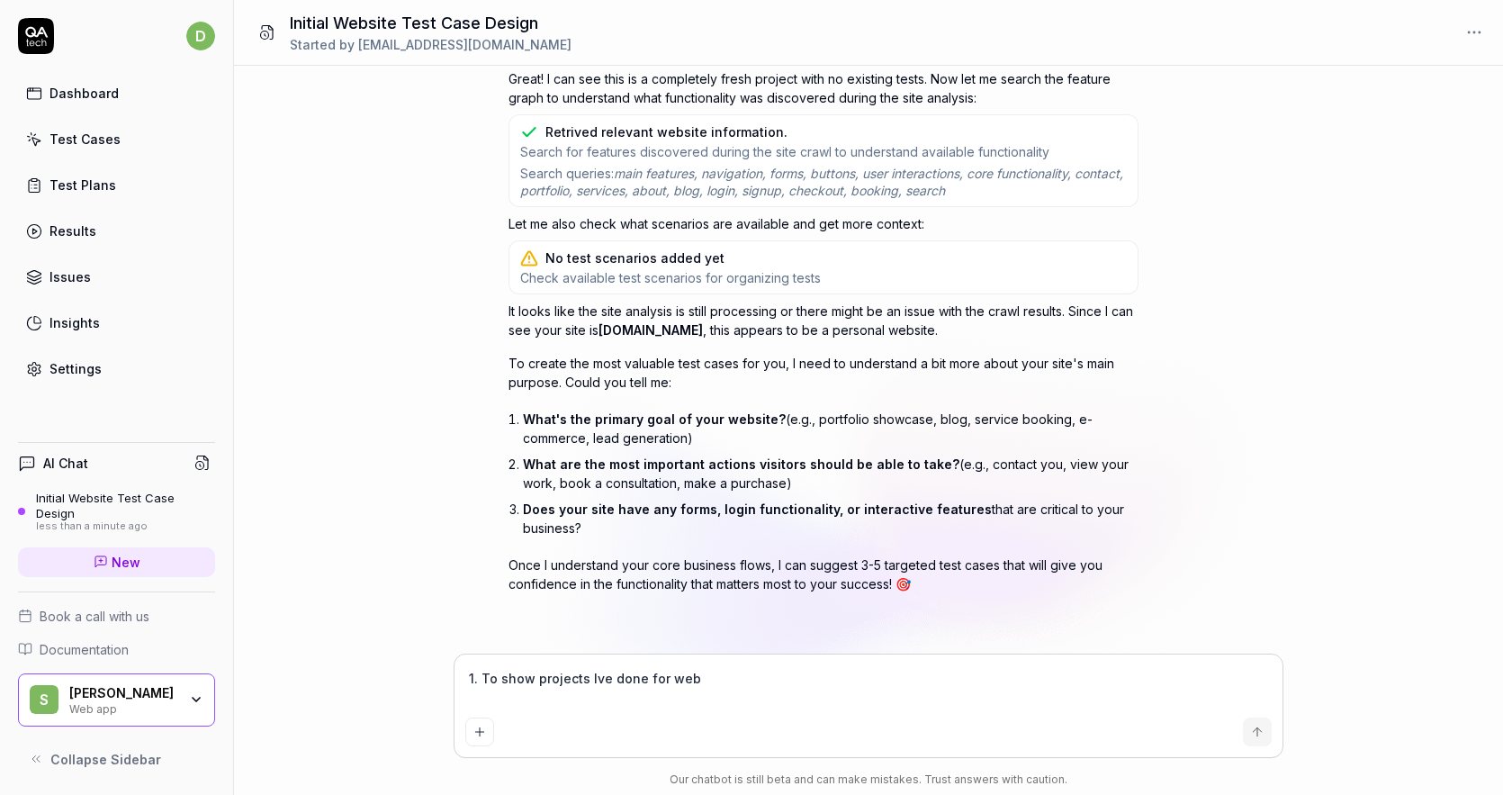
type textarea "*"
type textarea "1. To show projects Ive done for web de"
type textarea "*"
type textarea "1. To show projects Ive done for web dev"
type textarea "*"
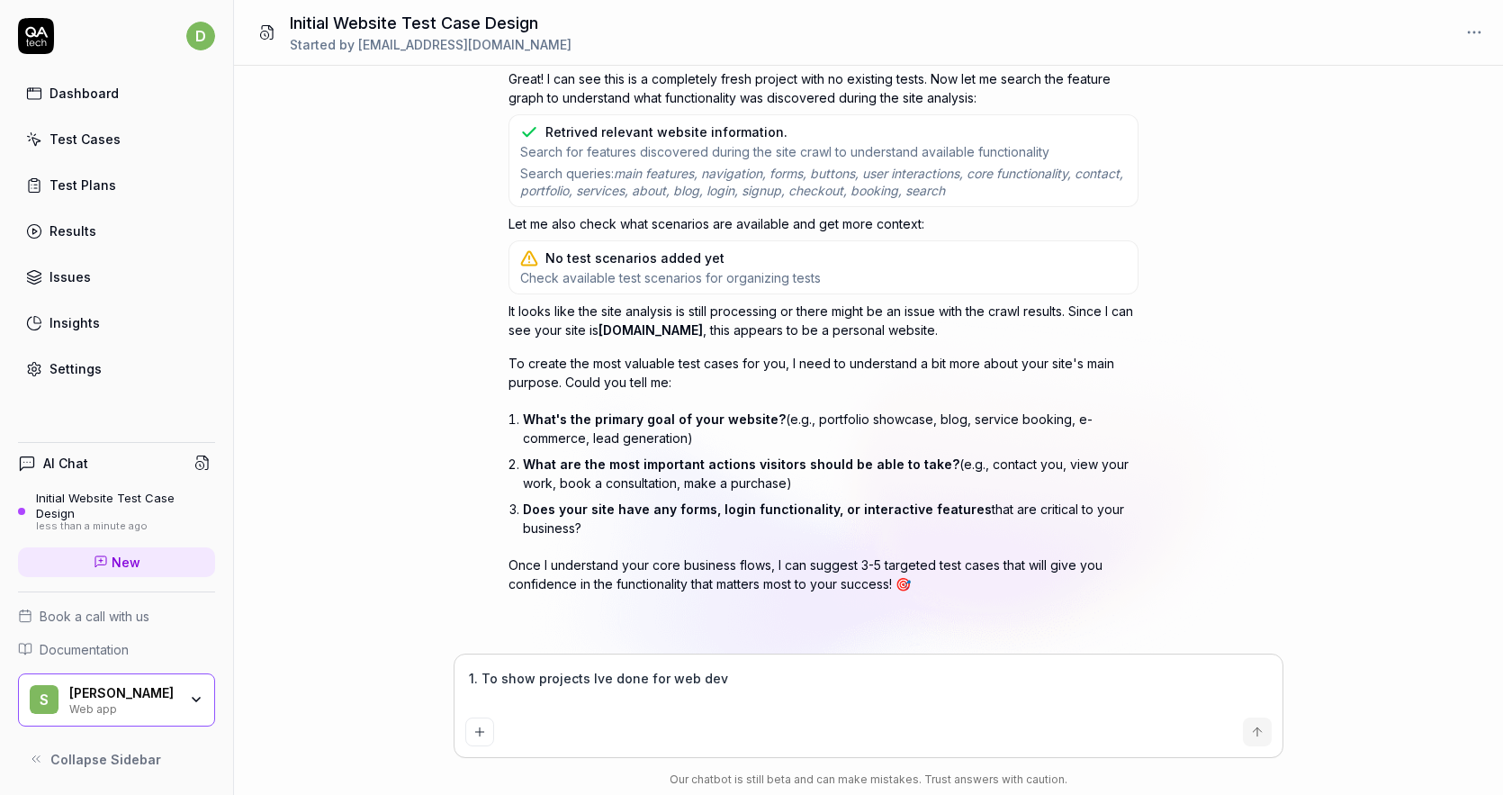
type textarea "1. To show projects Ive done for web deve"
type textarea "*"
type textarea "1. To show projects Ive done for web devel"
type textarea "*"
type textarea "1. To show projects Ive done for web develo"
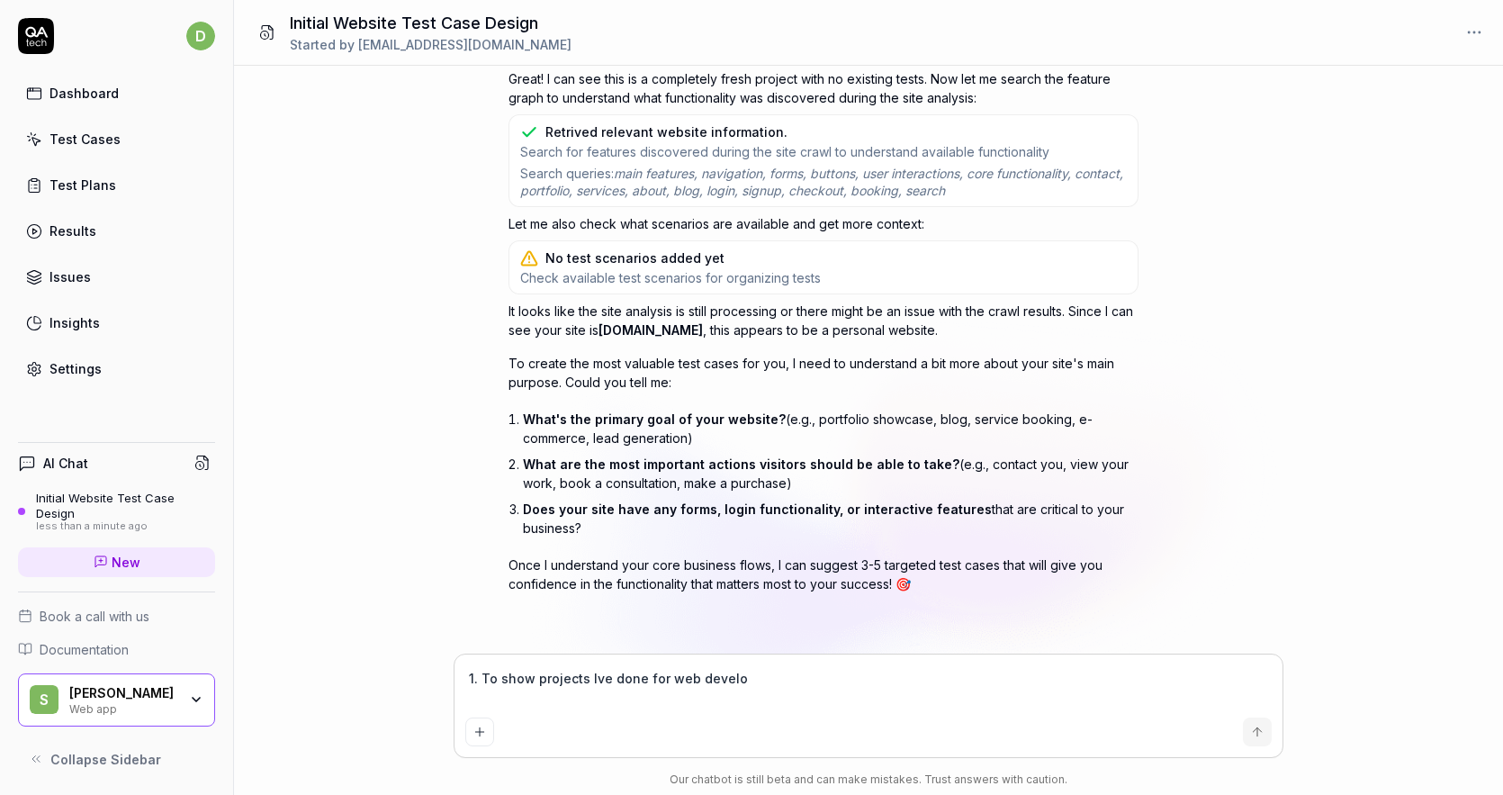
type textarea "*"
type textarea "1. To show projects Ive done for web develop"
type textarea "*"
type textarea "1. To show projects Ive done for web developm"
type textarea "*"
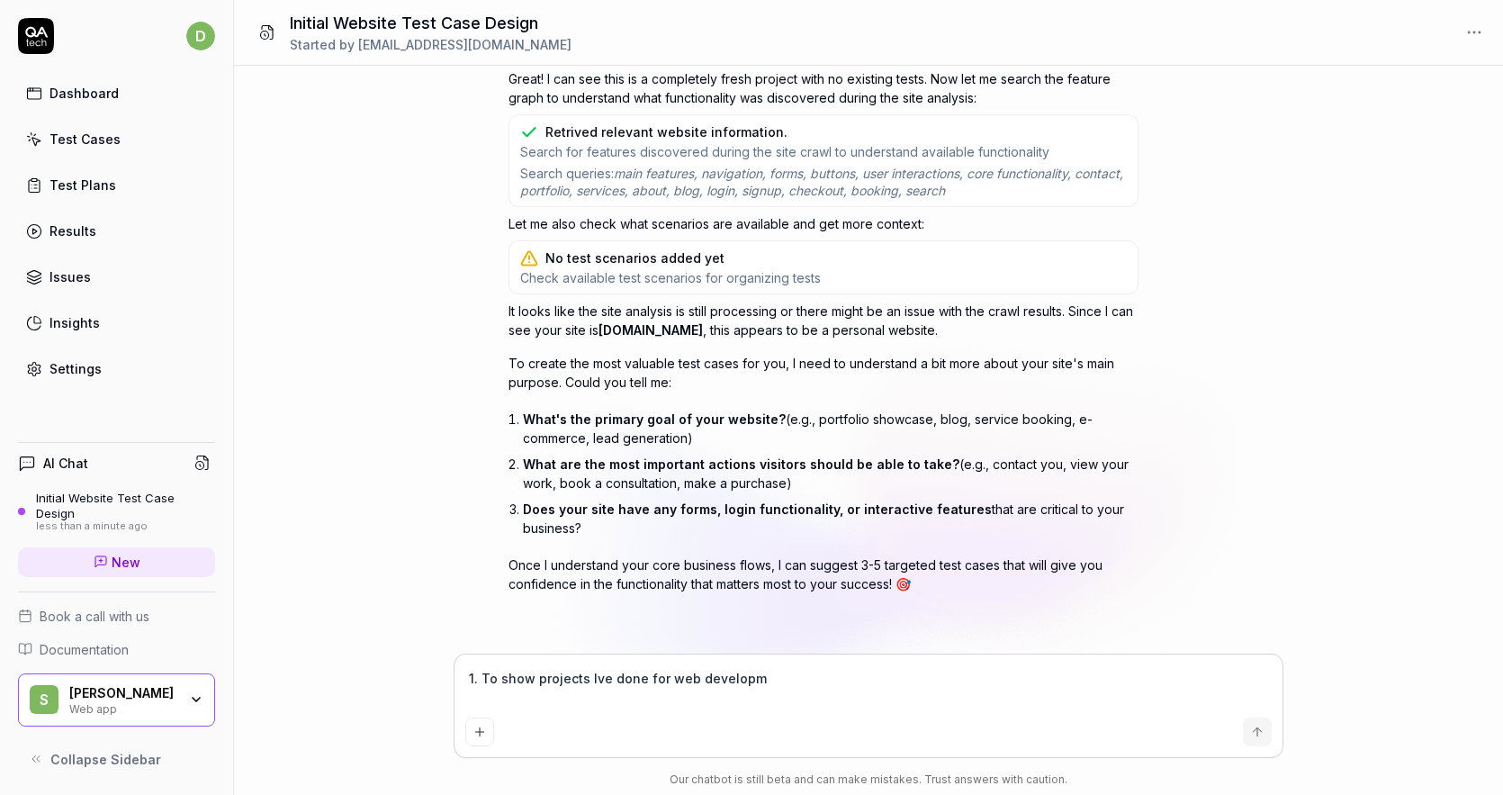
type textarea "1. To show projects Ive done for web developme"
type textarea "*"
type textarea "1. To show projects Ive done for web developmen"
type textarea "*"
type textarea "1. To show projects Ive done for web development"
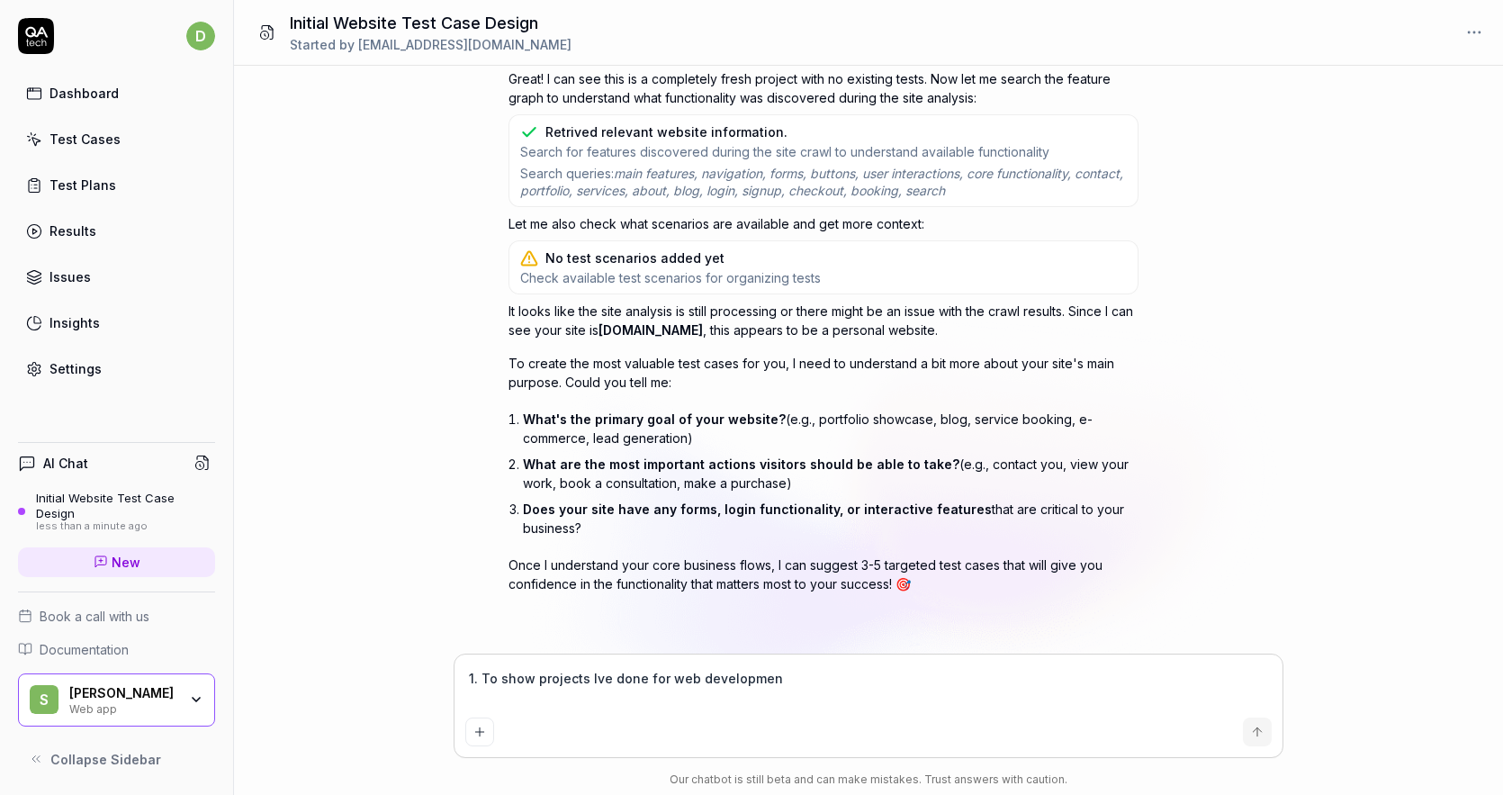
type textarea "*"
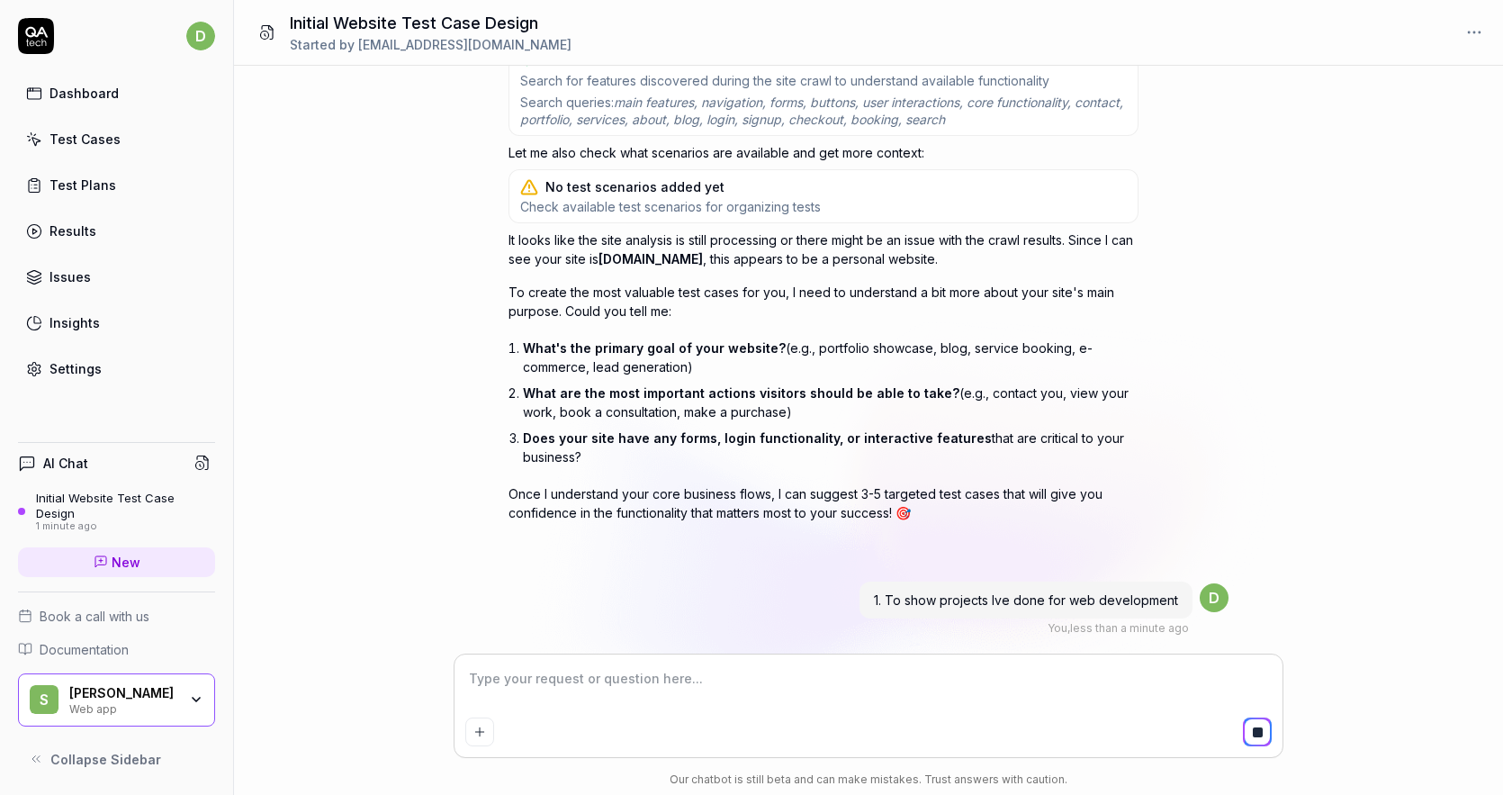
type textarea "2"
type textarea "*"
type textarea "2."
type textarea "*"
type textarea "2."
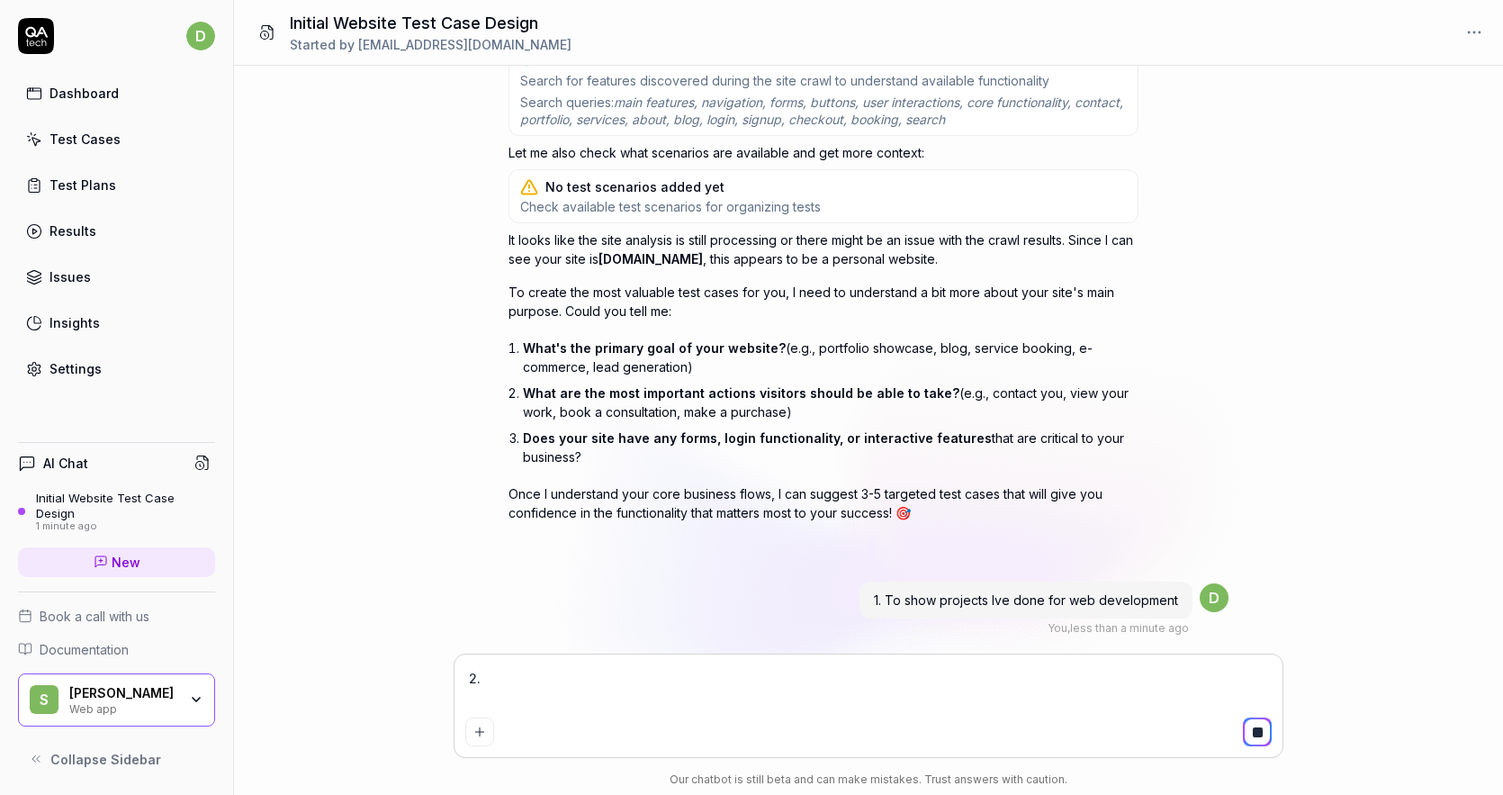
scroll to position [476, 0]
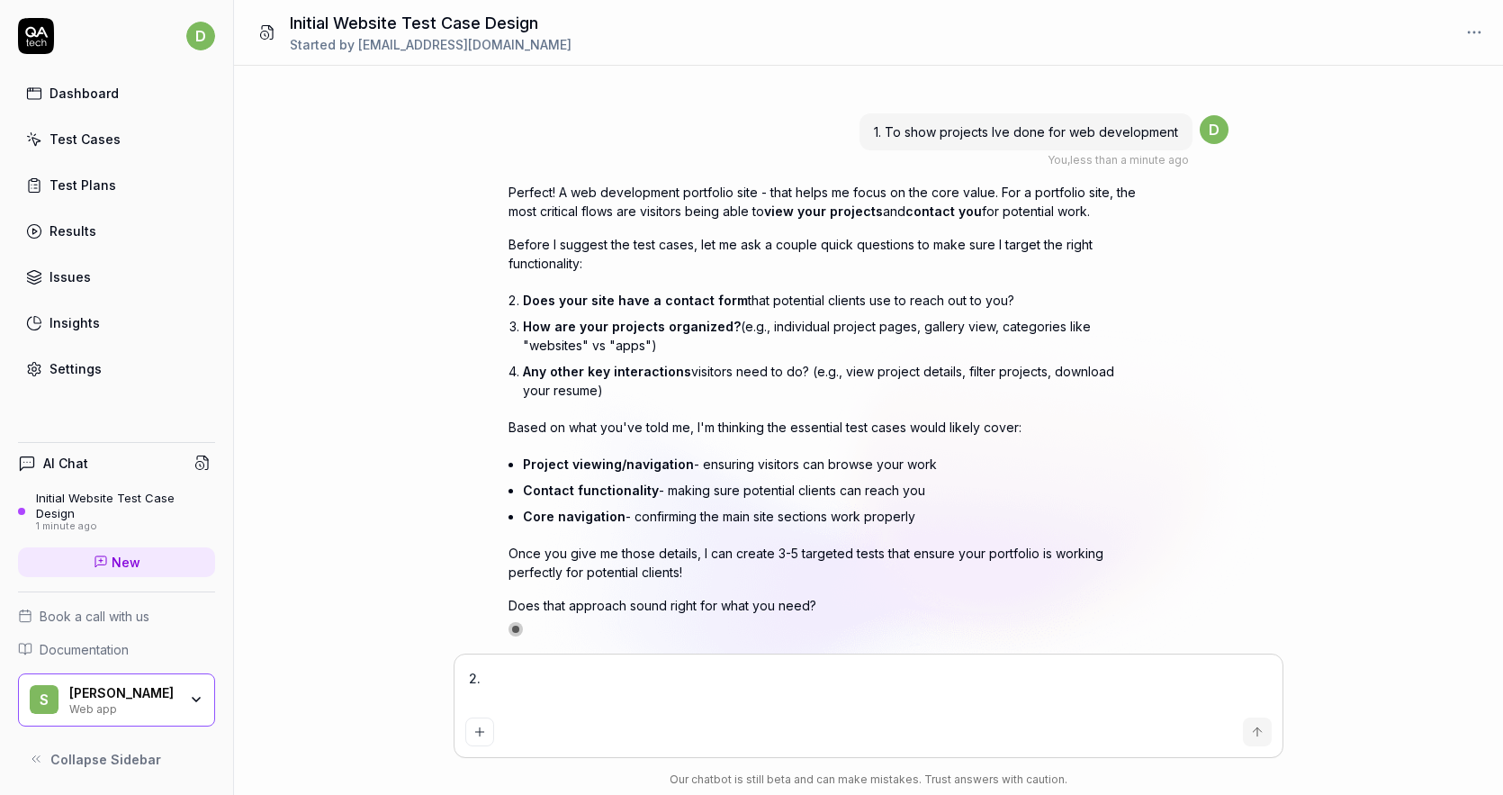
type textarea "*"
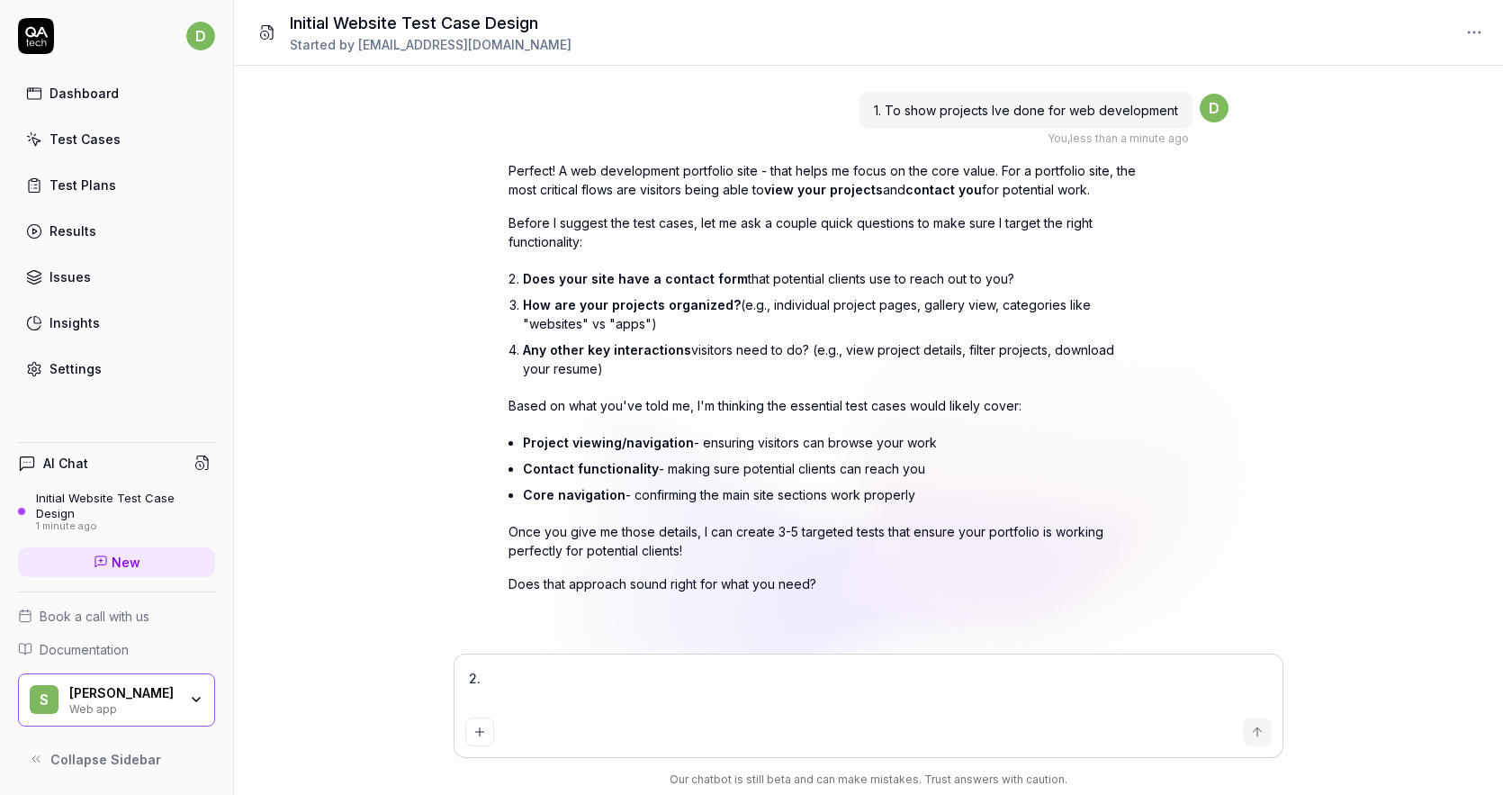
type textarea "2. Y"
type textarea "*"
type textarea "2. Ye"
type textarea "*"
type textarea "2. Yes"
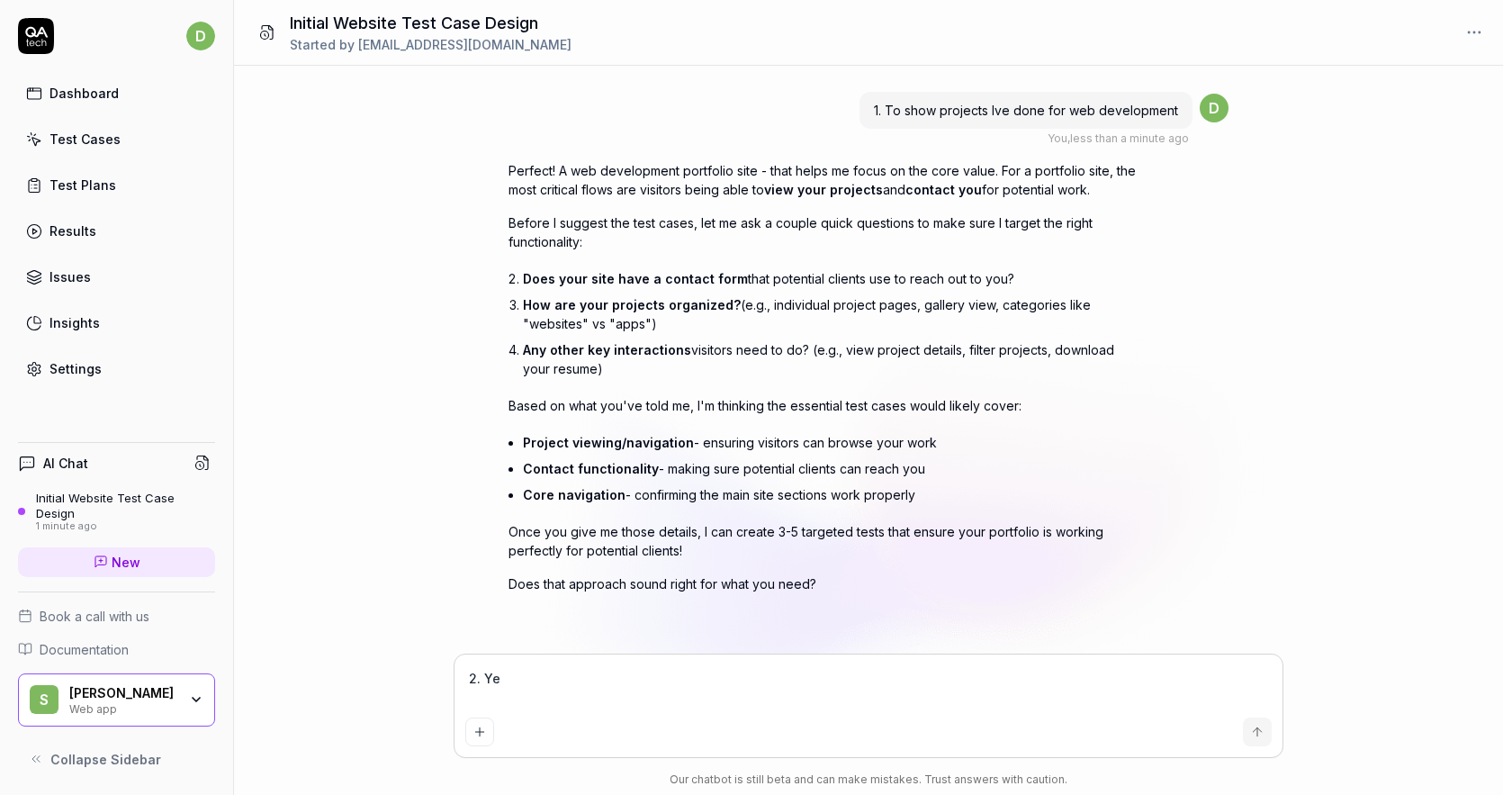
type textarea "*"
type textarea "2. Yes"
type textarea "*"
type textarea "2. Yes t"
type textarea "*"
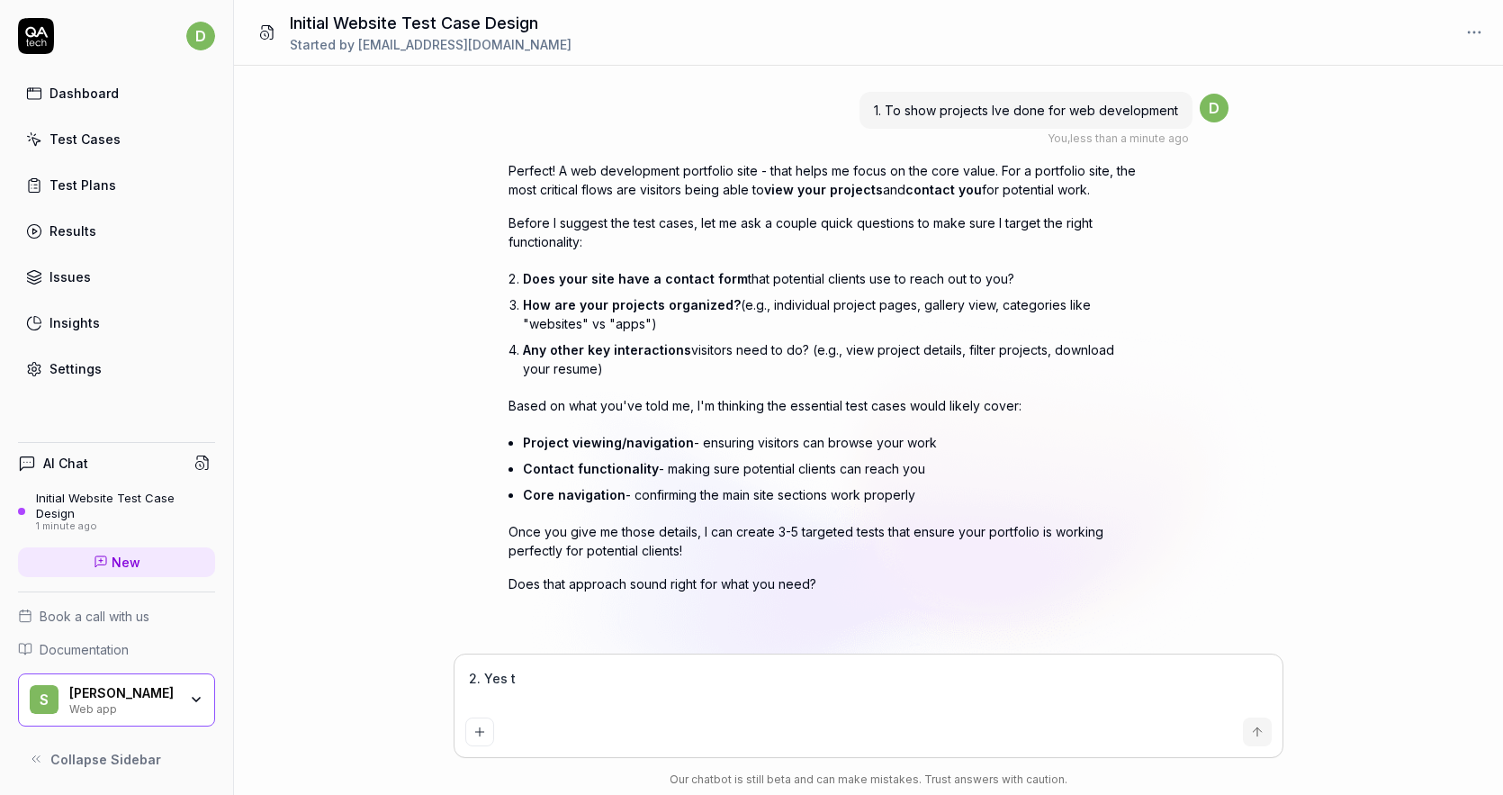
type textarea "2. Yes th"
type textarea "*"
type textarea "2. Yes the"
type textarea "*"
type textarea "2. Yes ther"
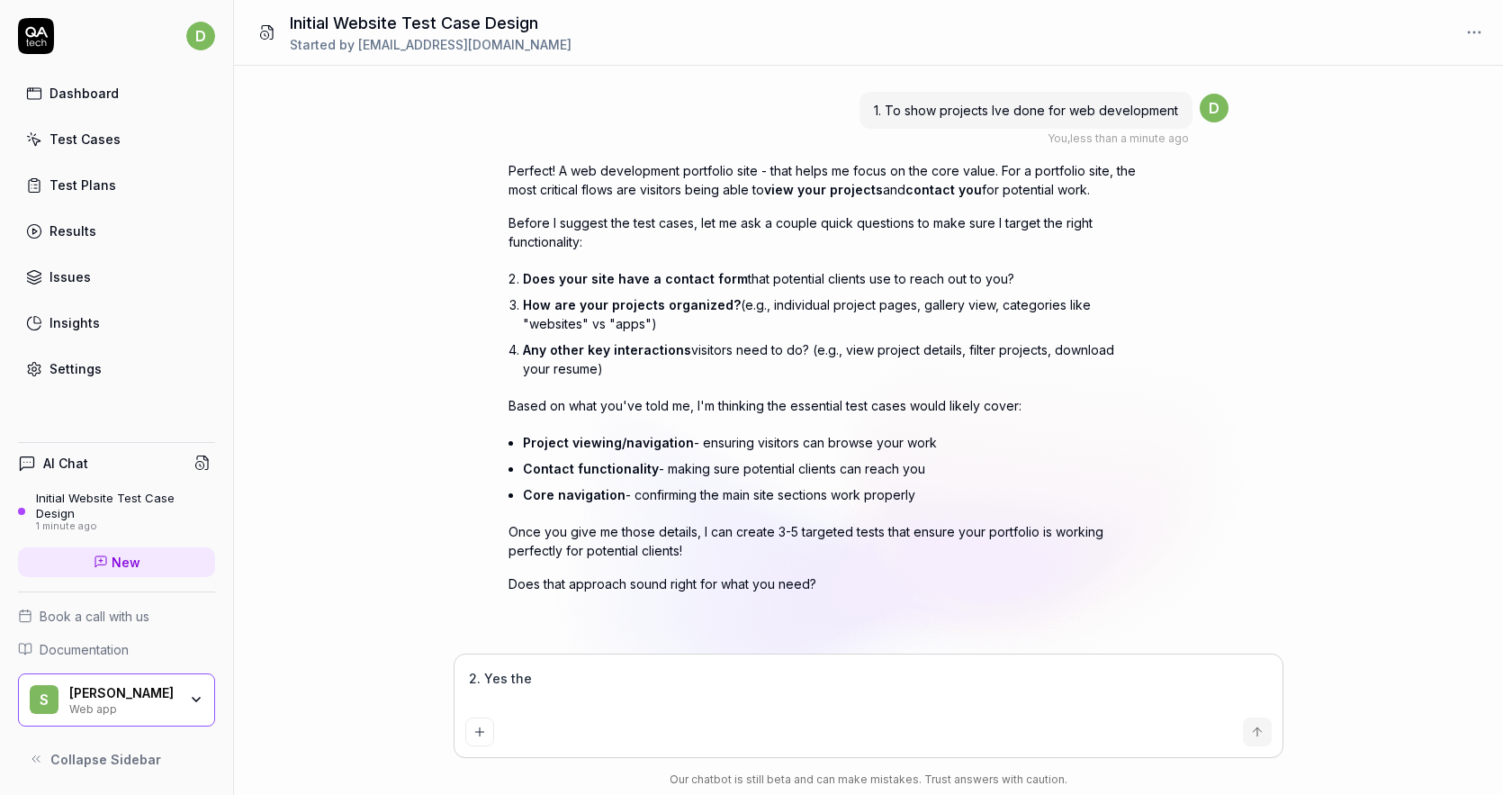
type textarea "*"
type textarea "2. Yes there"
type textarea "*"
type textarea "2. Yes there"
type textarea "*"
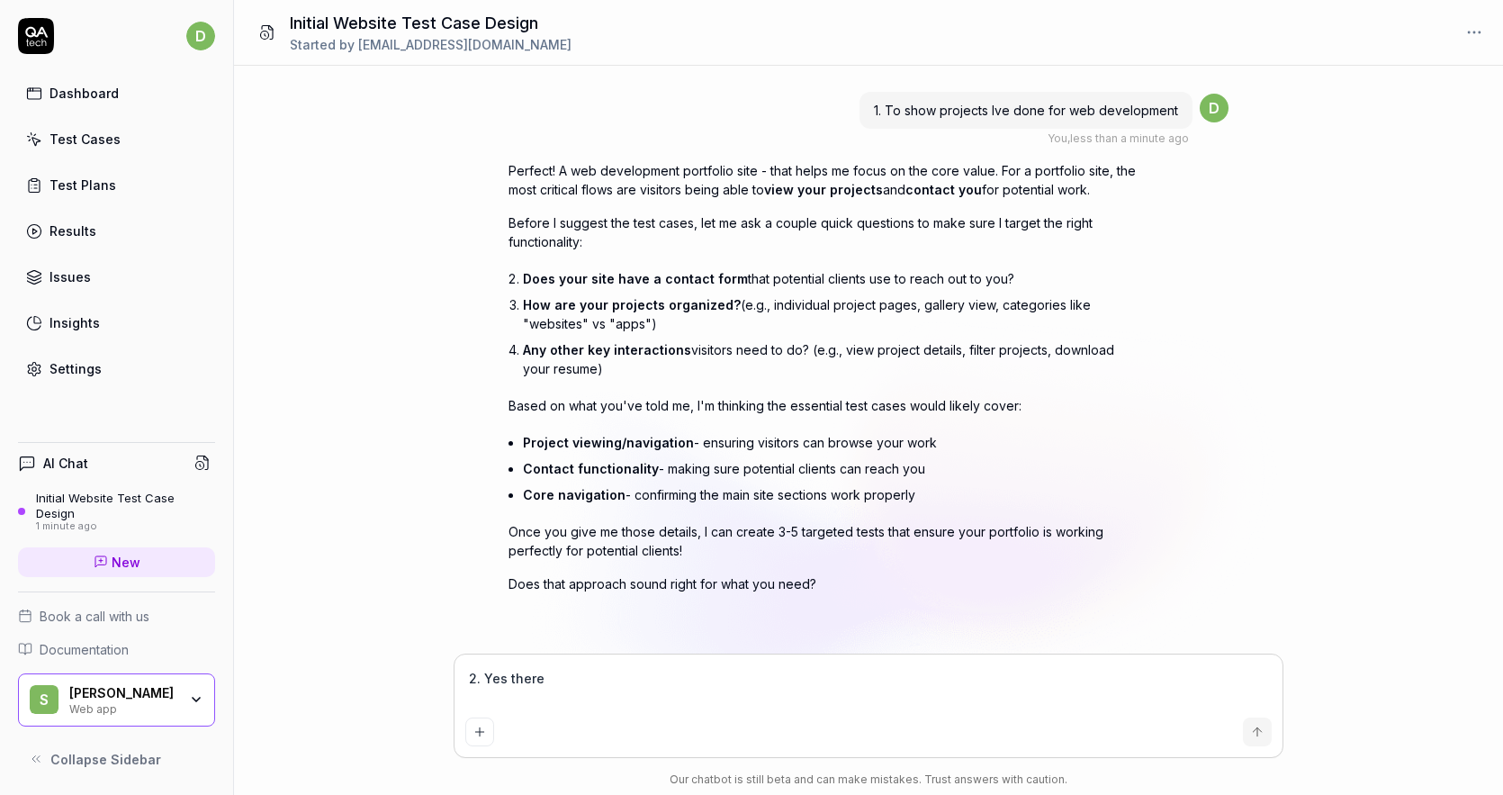
type textarea "2. Yes there i"
type textarea "*"
type textarea "2. Yes there is"
type textarea "*"
type textarea "2. Yes there is"
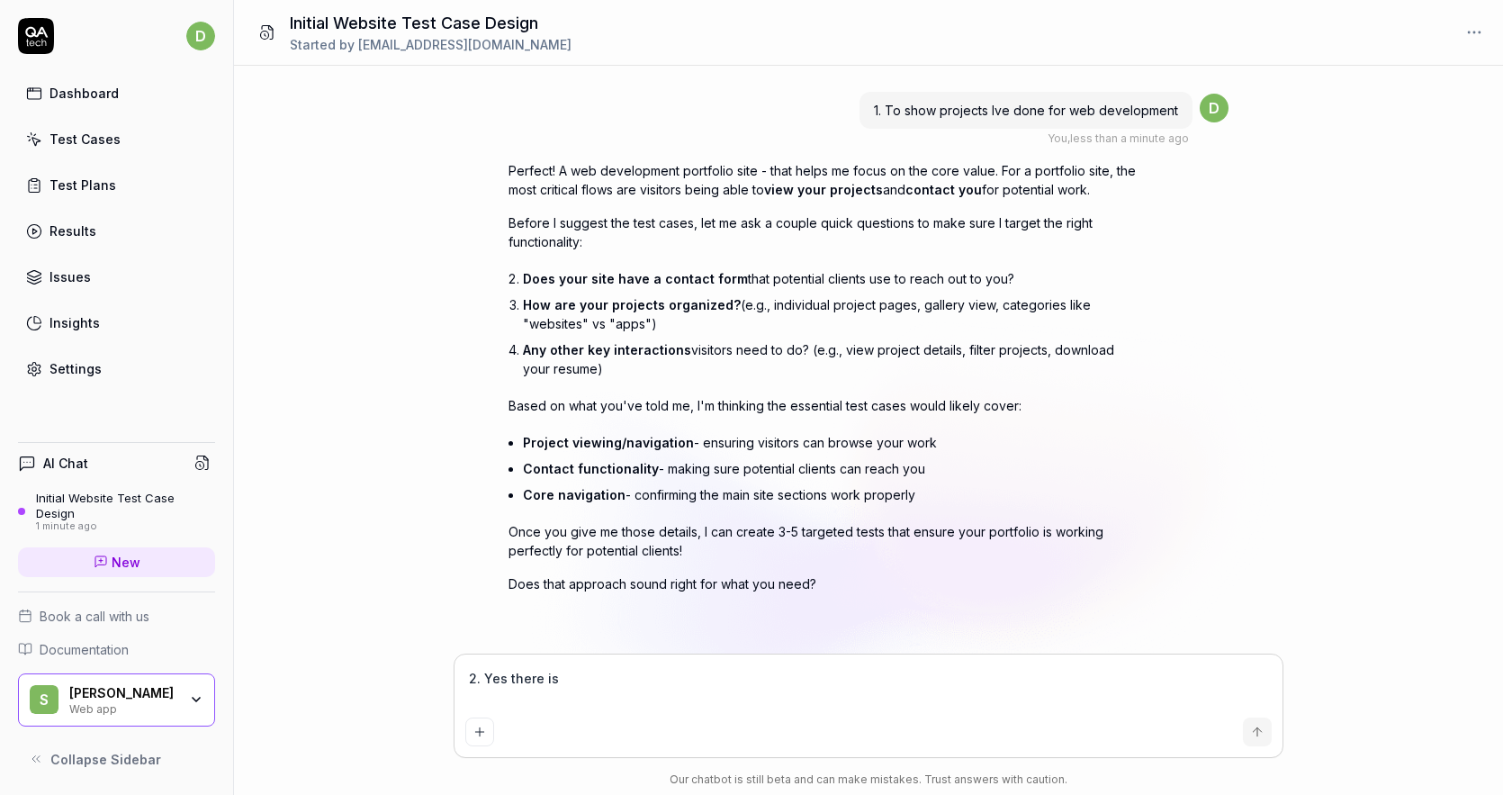
type textarea "*"
type textarea "2. Yes there is e"
type textarea "*"
type textarea "2. Yes there is"
type textarea "*"
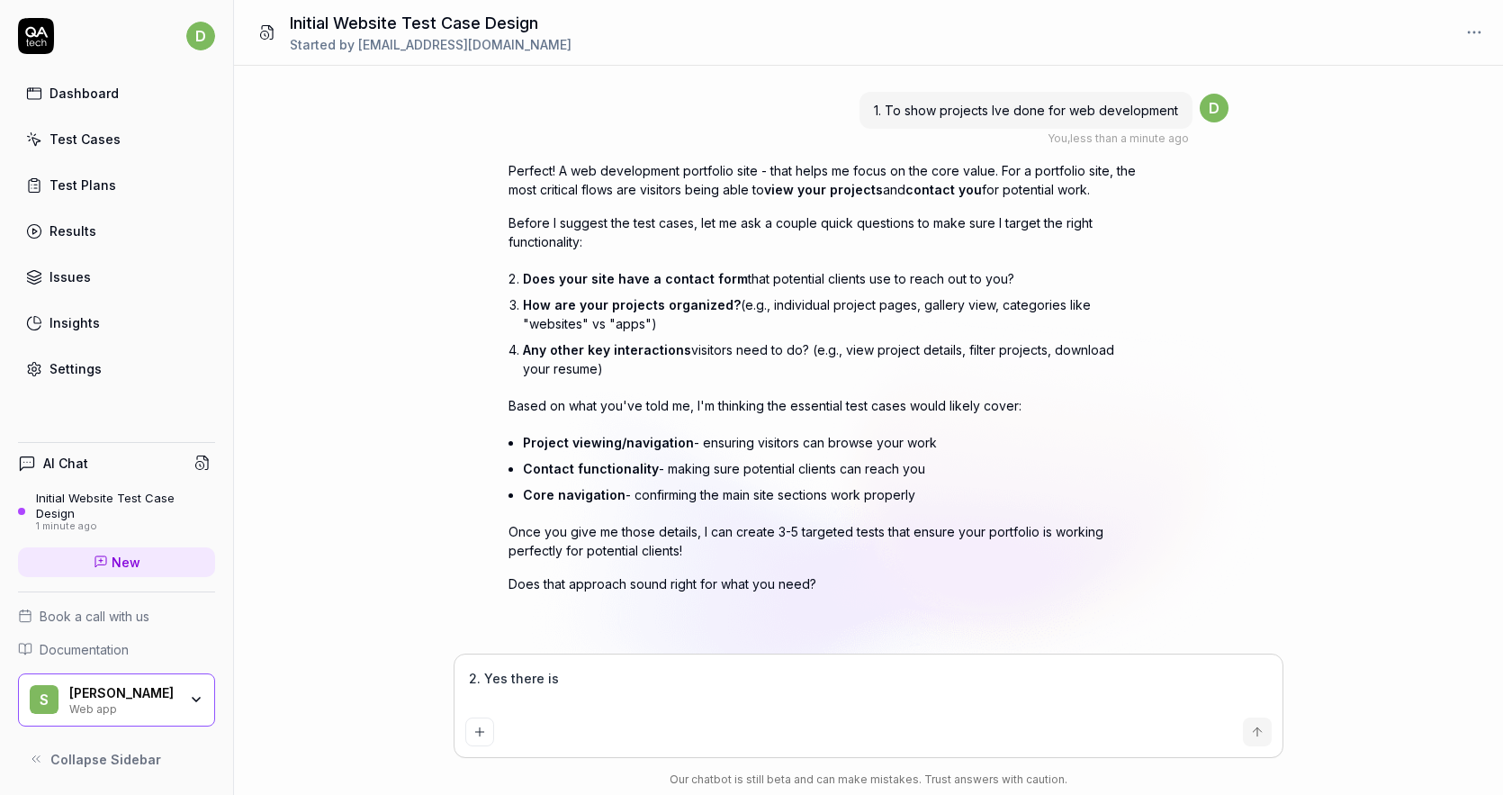
type textarea "2. Yes there is a"
type textarea "*"
type textarea "2. Yes there is an"
type textarea "*"
type textarea "2. Yes there is an"
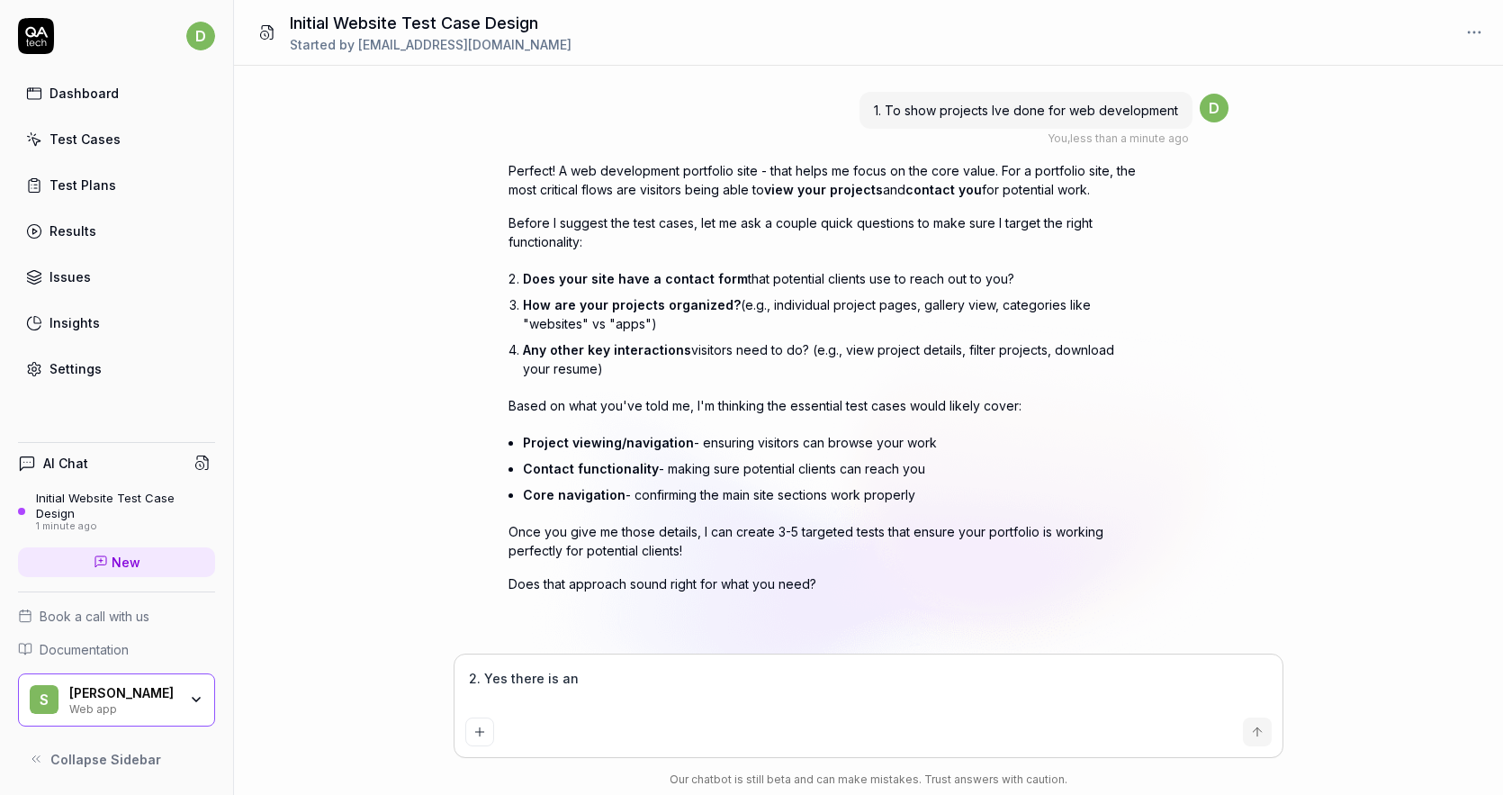
type textarea "*"
type textarea "2. Yes there is an e"
type textarea "*"
type textarea "2. Yes there is an em"
type textarea "*"
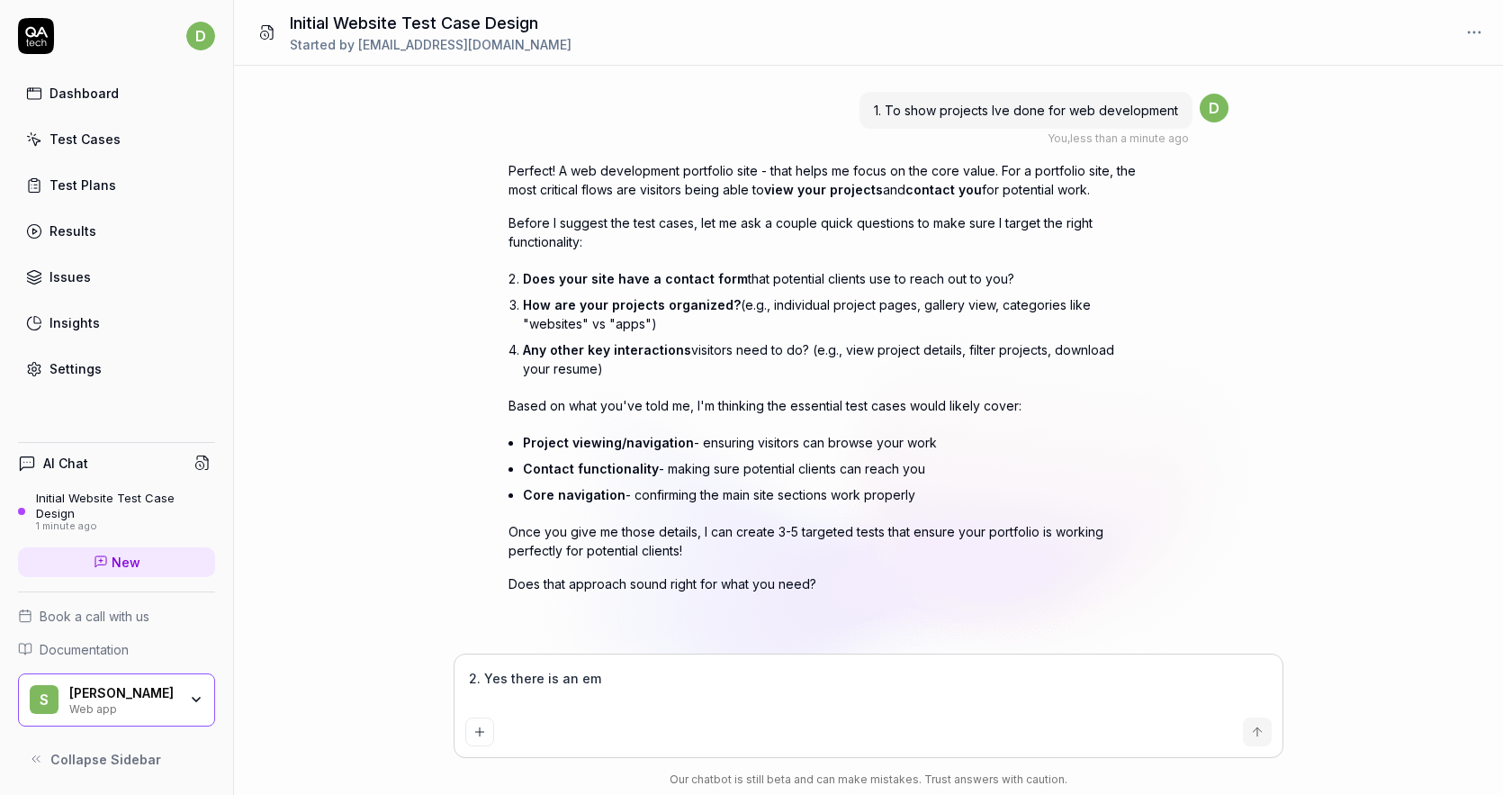
type textarea "2. Yes there is an ema"
type textarea "*"
type textarea "2. Yes there is an emai"
type textarea "*"
type textarea "2. Yes there is an email"
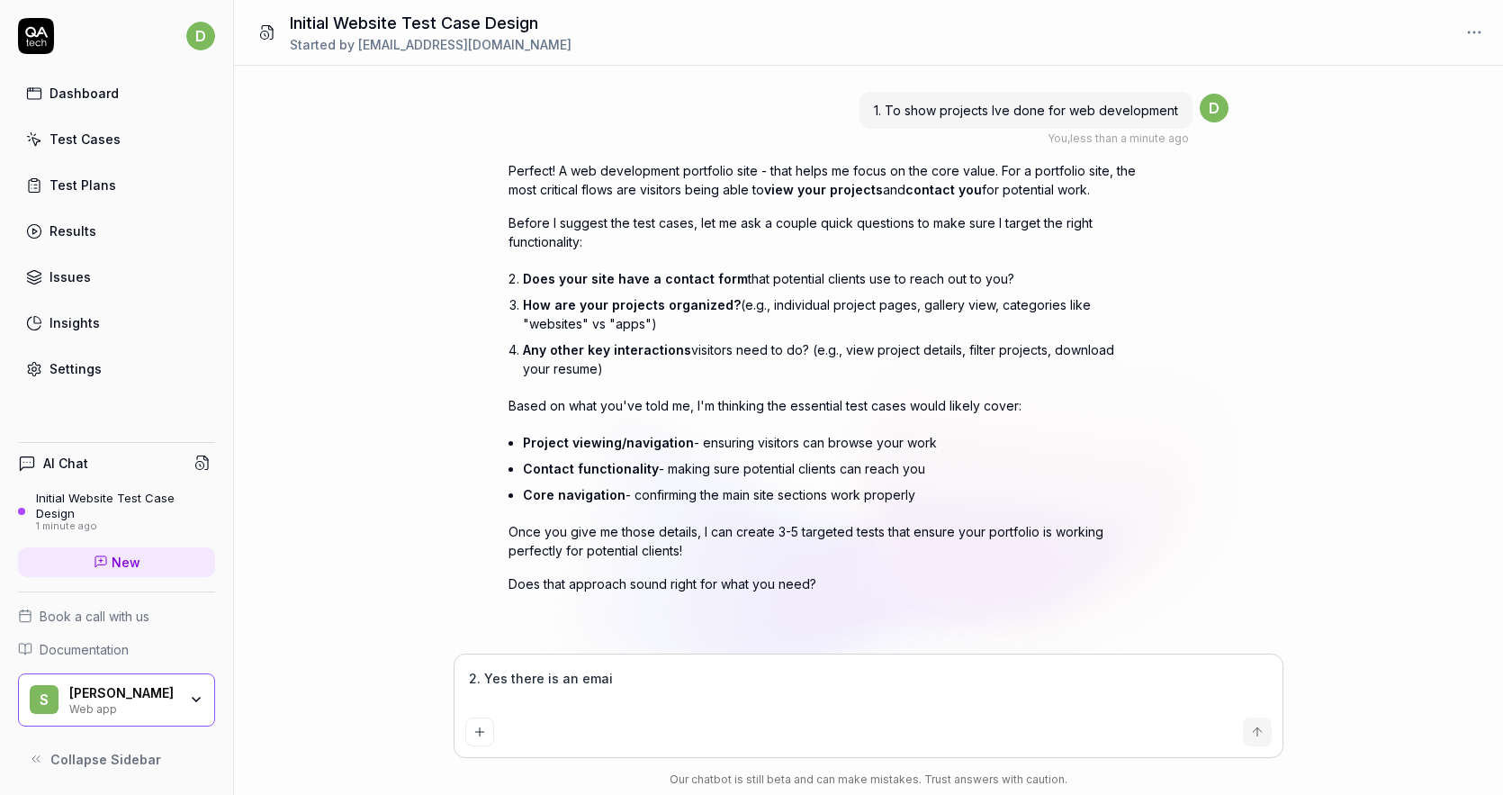
type textarea "*"
type textarea "2. Yes there is an email"
type textarea "*"
type textarea "2. Yes there is an email f"
type textarea "*"
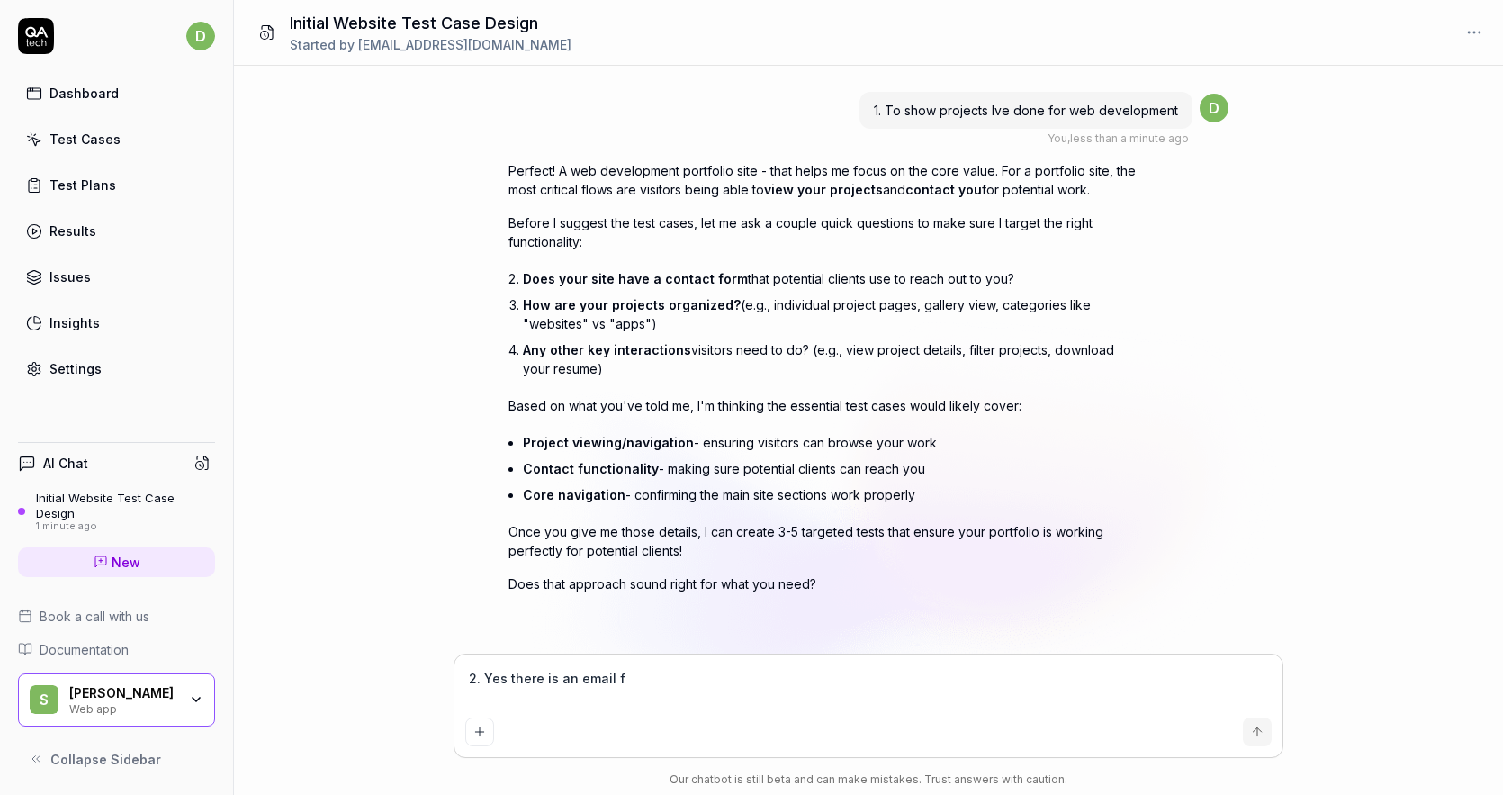
type textarea "2. Yes there is an email fo"
type textarea "*"
type textarea "2. Yes there is an email for"
type textarea "*"
type textarea "2. Yes there is an email form"
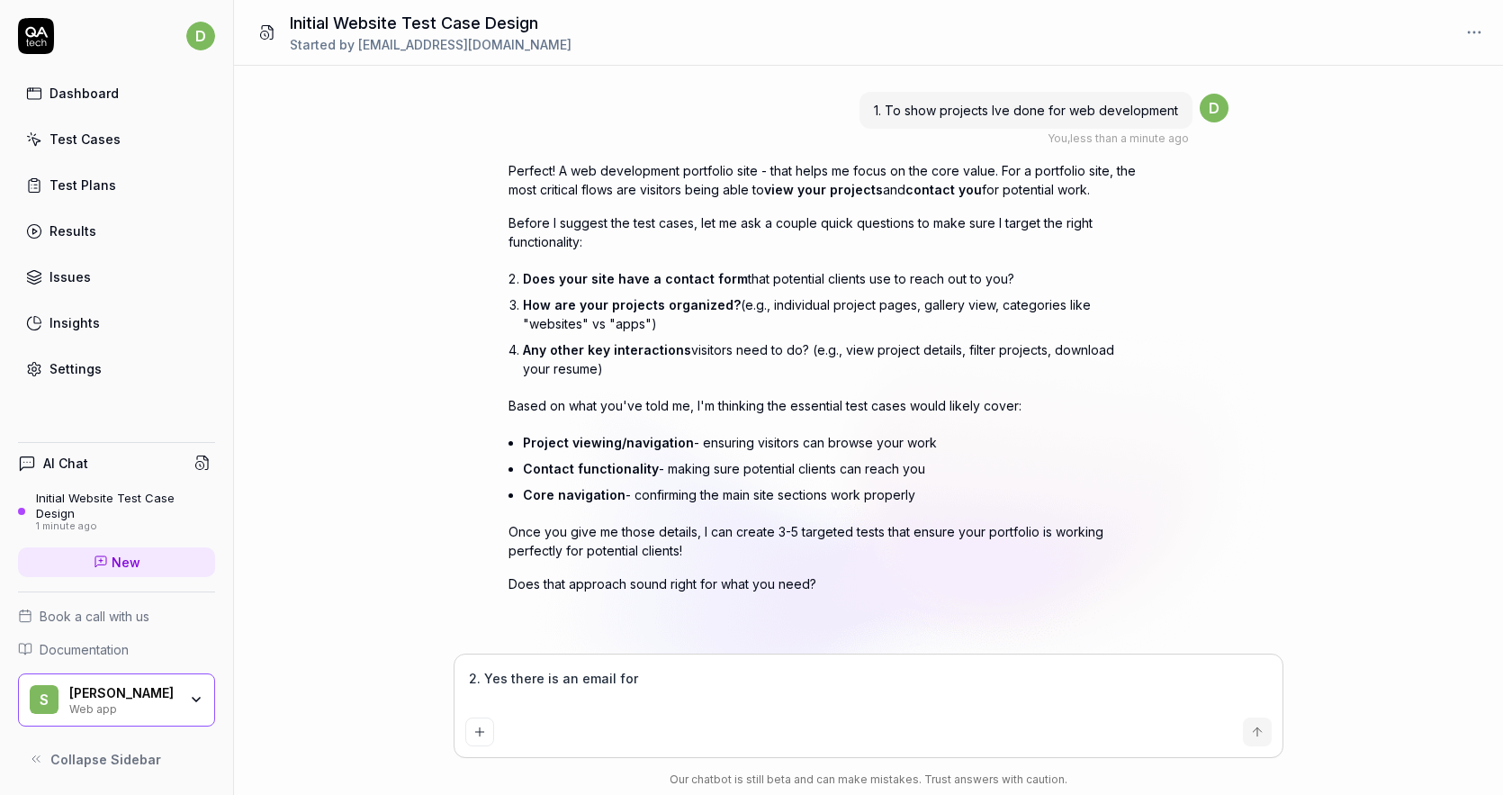
type textarea "*"
type textarea "2. Yes there is an email form"
type textarea "*"
type textarea "2. Yes there is an email form 3"
type textarea "*"
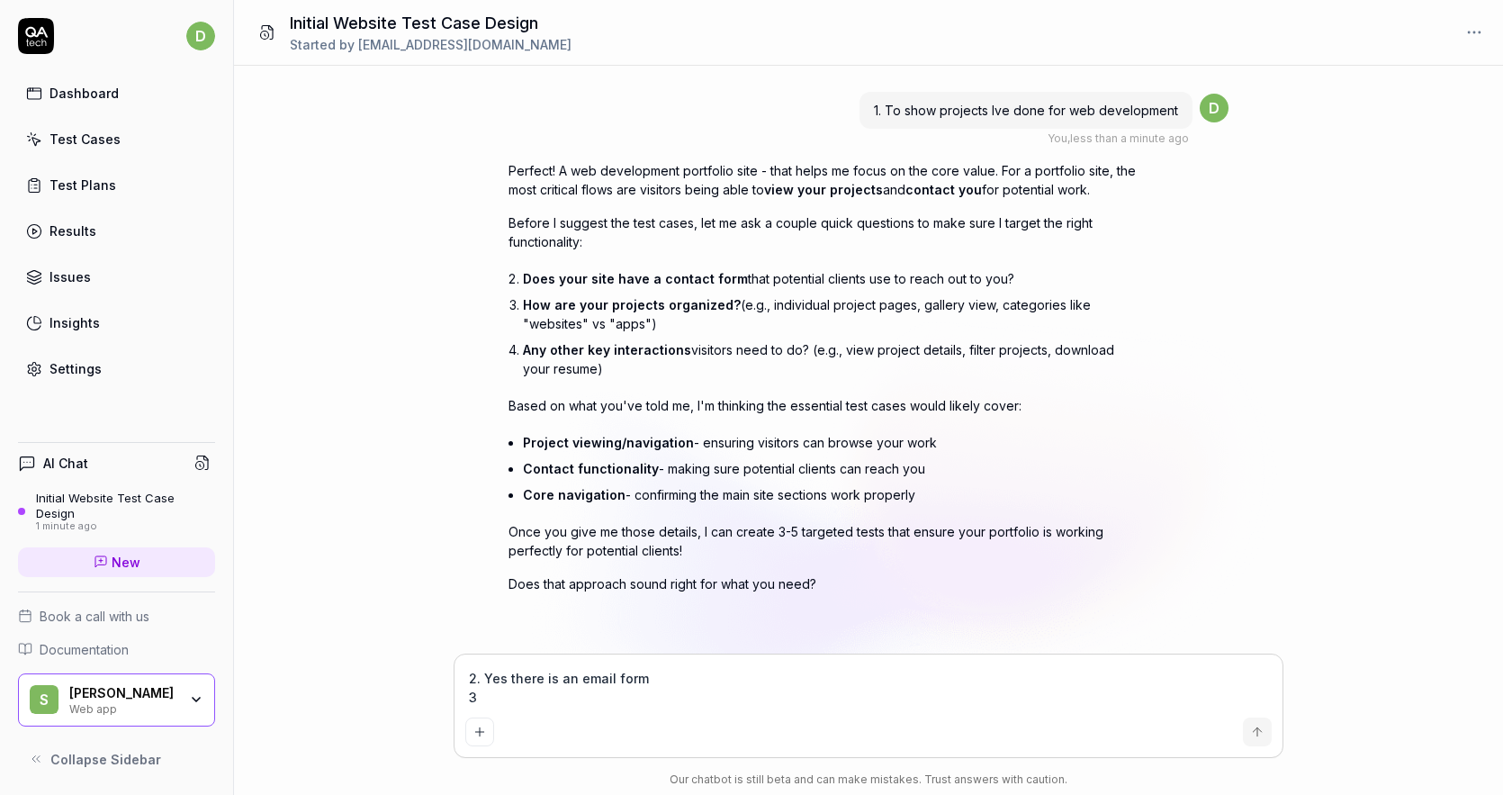
type textarea "2. Yes there is an email form 3."
type textarea "*"
type textarea "2. Yes there is an email form 3."
type textarea "*"
type textarea "2. Yes there is an email form 3. I"
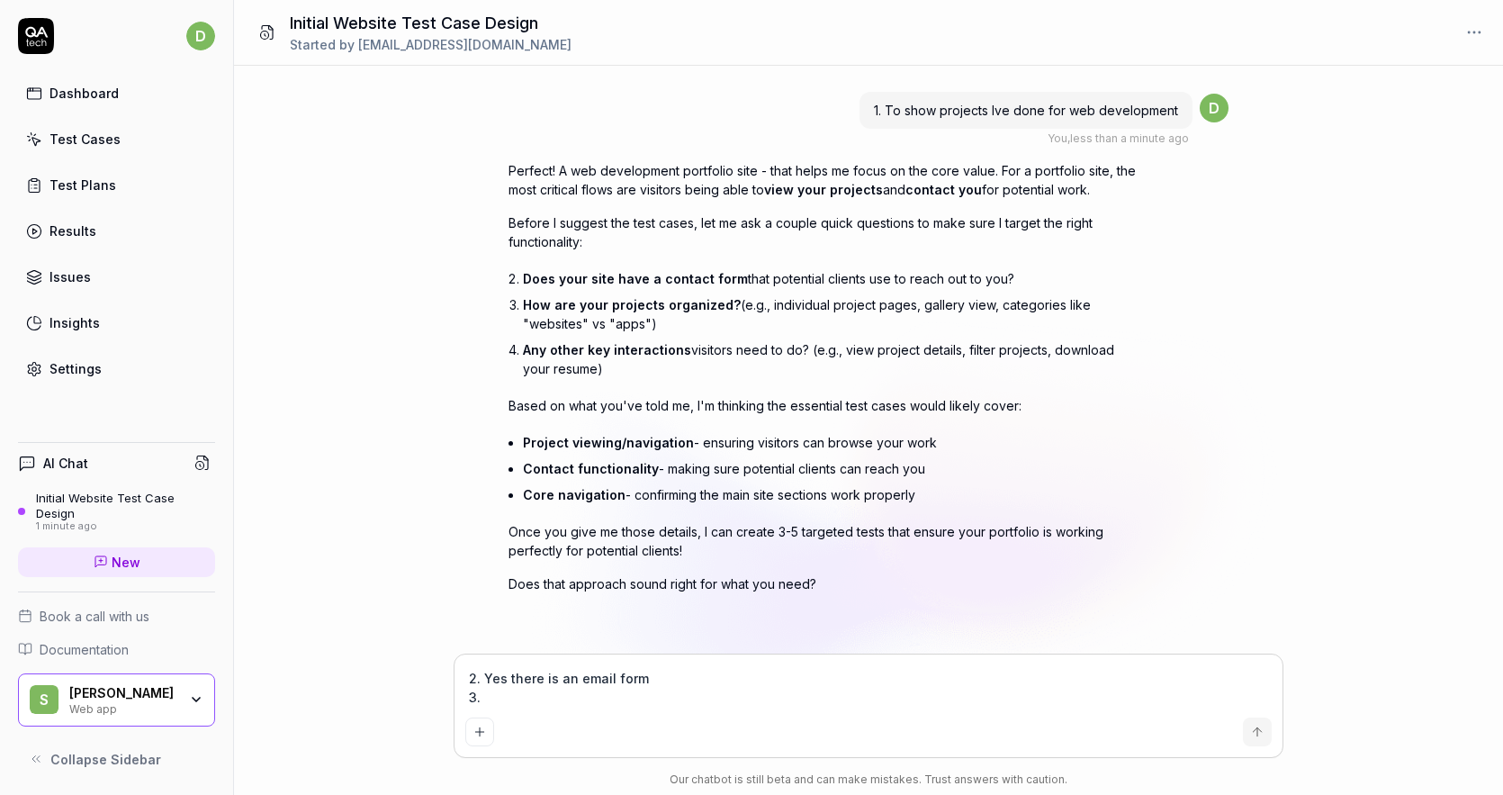
type textarea "*"
type textarea "2. Yes there is an email form 3. It"
type textarea "*"
type textarea "2. Yes there is an email form 3. It"
type textarea "*"
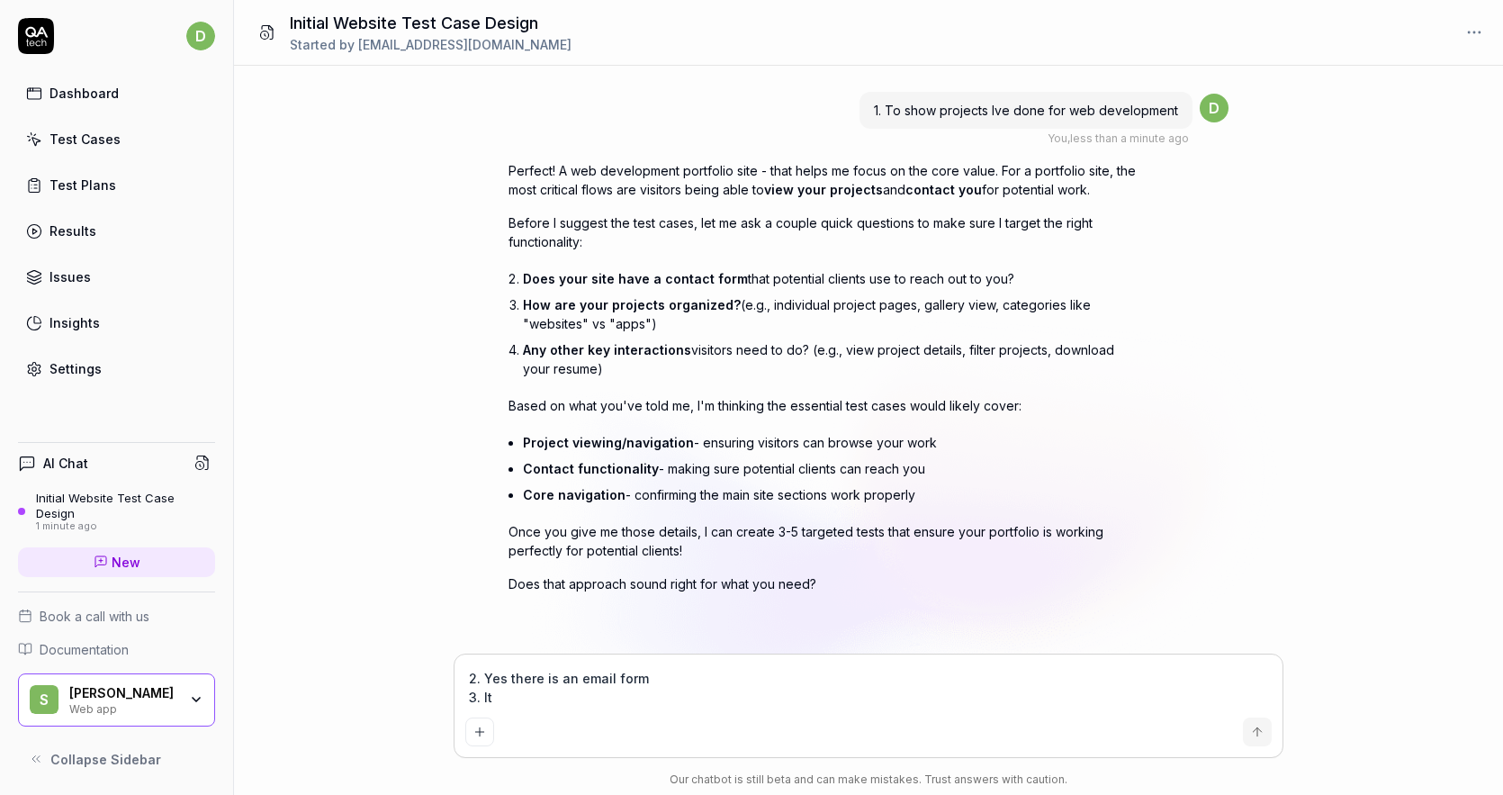
type textarea "2. Yes there is an email form 3. It h"
type textarea "*"
type textarea "2. Yes there is an email form 3. It ha"
type textarea "*"
type textarea "2. Yes there is an email form 3. It has"
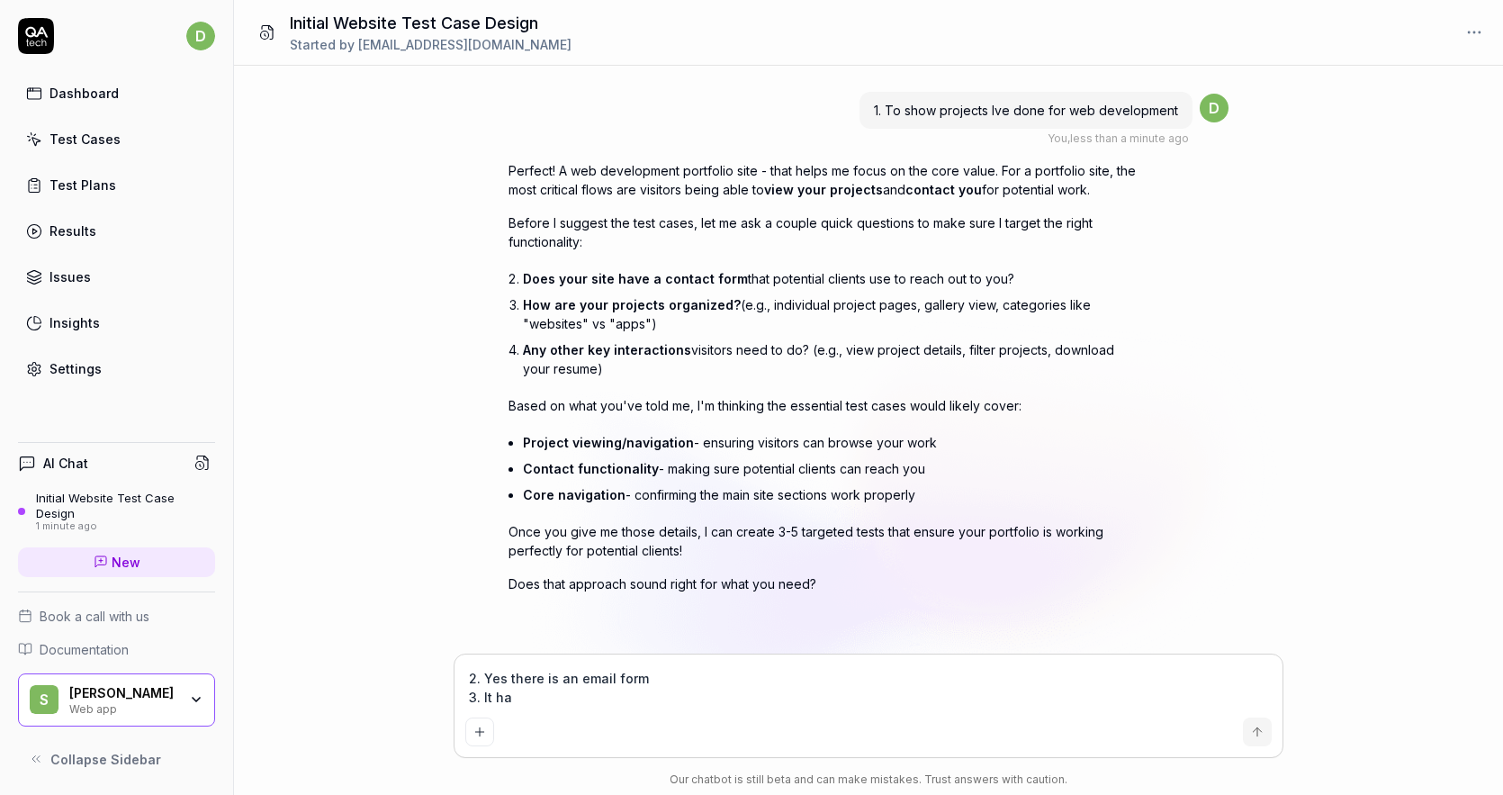
type textarea "*"
type textarea "2. Yes there is an email form 3. It has"
type textarea "*"
type textarea "2. Yes there is an email form 3. It has i"
type textarea "*"
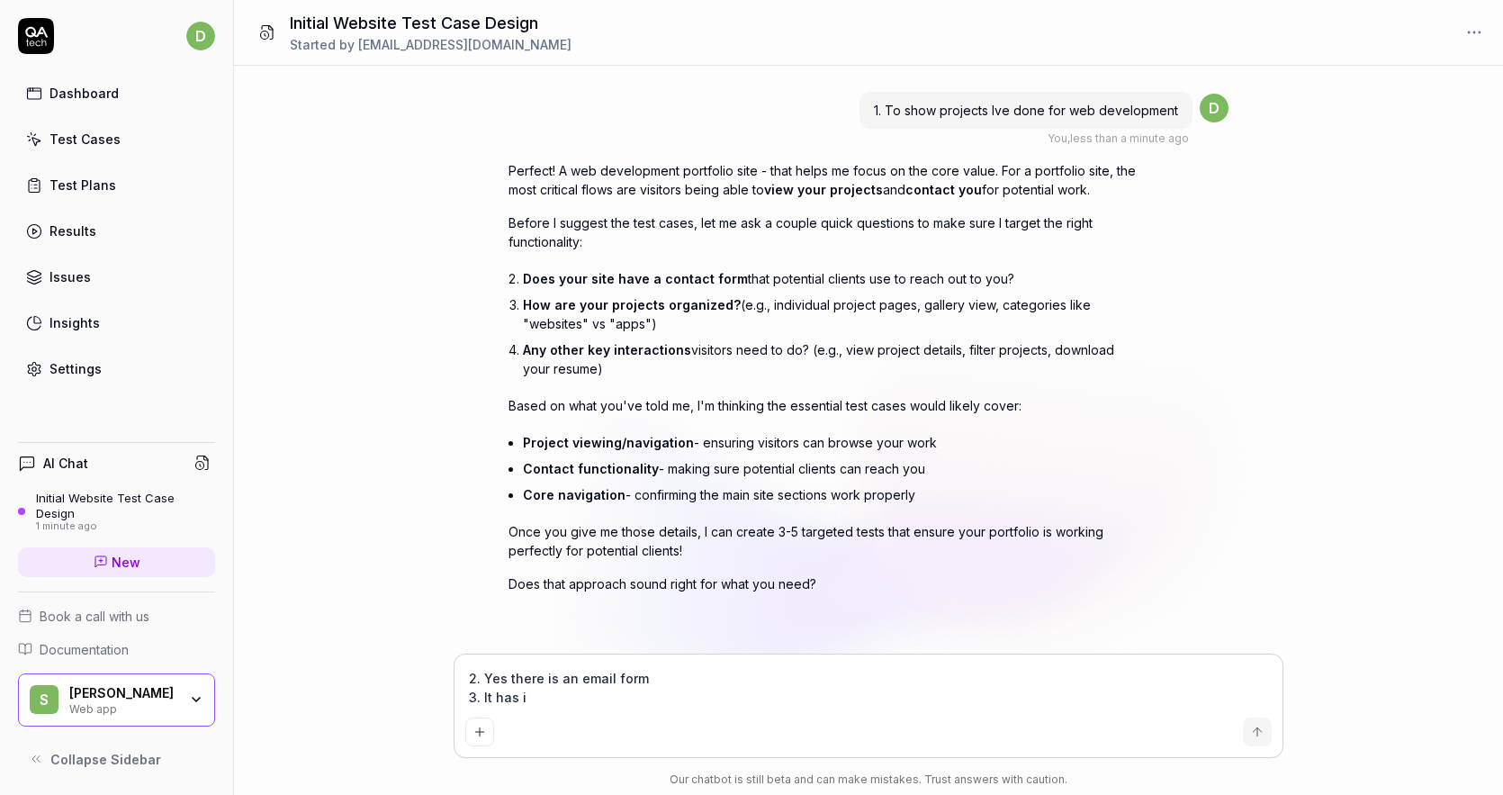
type textarea "2. Yes there is an email form 3. It has in"
type textarea "*"
type textarea "2. Yes there is an email form 3. It has ind"
type textarea "*"
type textarea "2. Yes there is an email form 3. It has indi"
